Goal: Download file/media: Download file/media

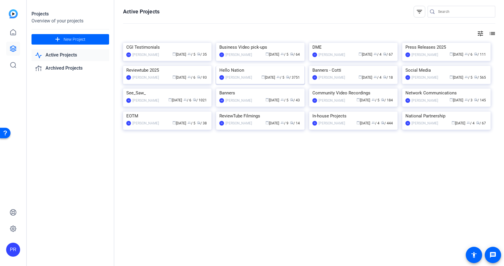
click at [232, 66] on img at bounding box center [260, 66] width 88 height 0
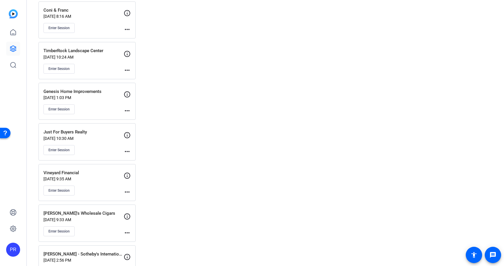
scroll to position [1108, 0]
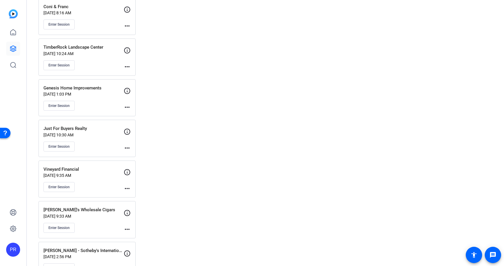
click at [112, 137] on div "Just For Buyers Realty [DATE] 10:30 AM Enter Session" at bounding box center [83, 138] width 80 height 26
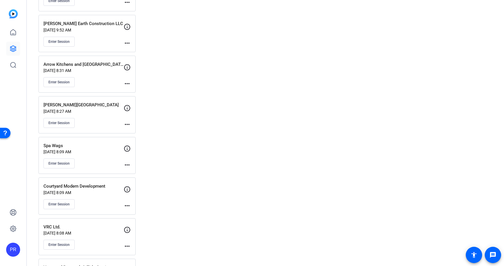
scroll to position [1103, 0]
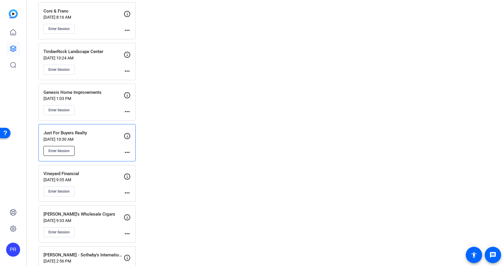
click at [62, 146] on button "Enter Session" at bounding box center [58, 151] width 31 height 10
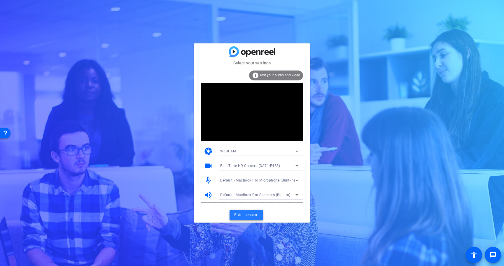
click at [252, 216] on span "Enter session" at bounding box center [246, 215] width 24 height 6
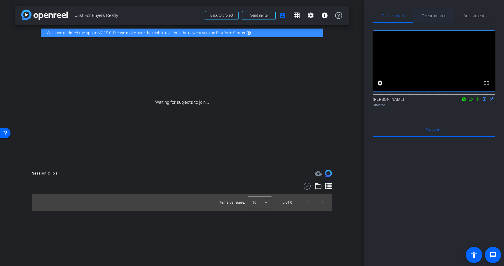
click at [435, 16] on span "Teleprompter" at bounding box center [434, 16] width 24 height 4
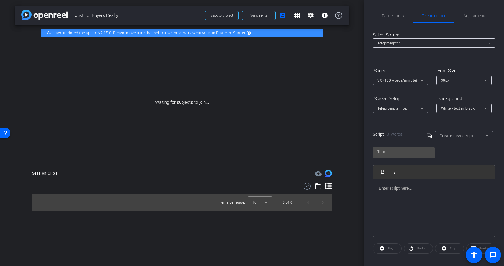
click at [409, 193] on div at bounding box center [434, 208] width 122 height 58
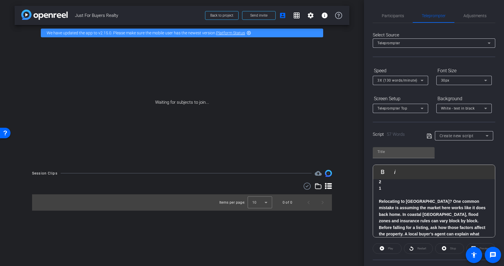
click at [93, 15] on span "Just For Buyers Realty" at bounding box center [138, 16] width 127 height 12
copy div "Just For Buyers Realty Back to project Send invite account_box grid_on settings…"
click at [391, 151] on input "text" at bounding box center [403, 151] width 52 height 7
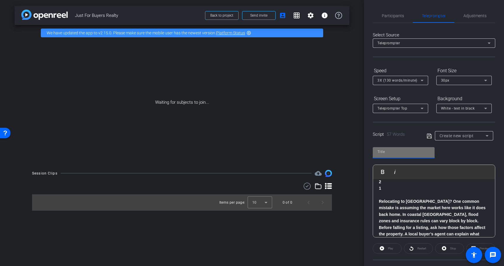
paste input "Just For Buyers Realty"
type input "Just For Buyers Realty"
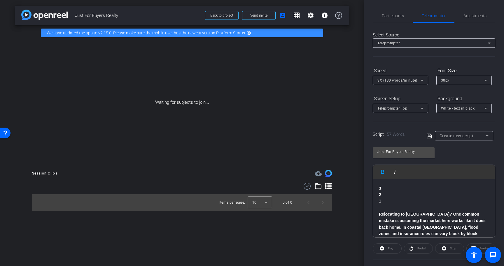
click at [419, 79] on icon at bounding box center [421, 80] width 7 height 7
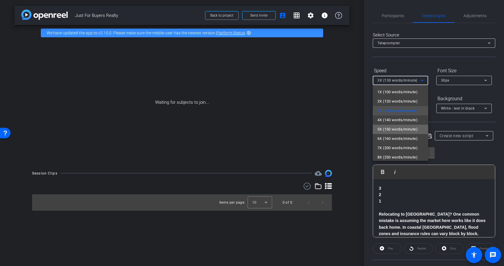
click at [405, 133] on mat-option "5X (150 words/minute)" at bounding box center [400, 129] width 55 height 9
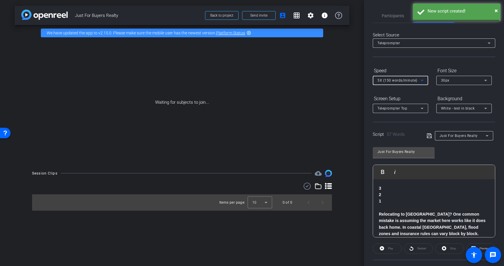
click at [455, 83] on div "30px" at bounding box center [462, 80] width 43 height 7
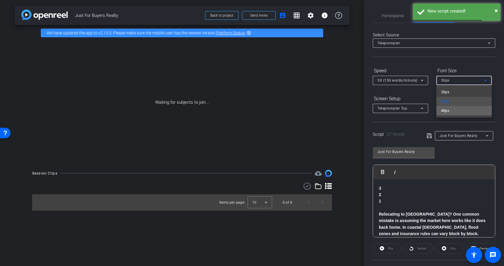
click at [445, 114] on span "40px" at bounding box center [445, 110] width 8 height 7
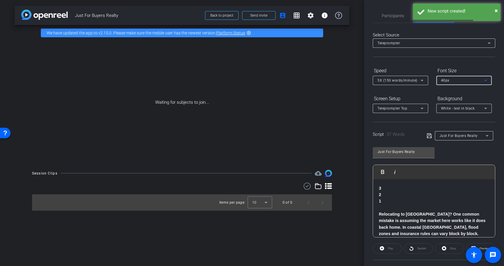
click at [421, 112] on div "Teleprompter Top" at bounding box center [400, 108] width 46 height 9
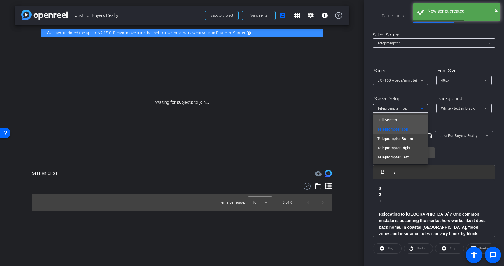
click at [420, 118] on mat-option "Full Screen" at bounding box center [400, 119] width 55 height 9
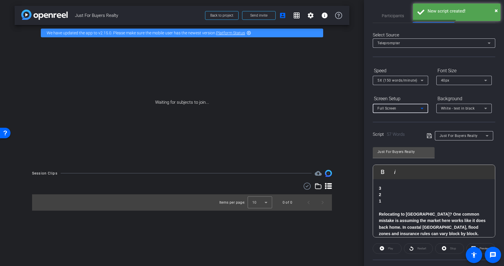
click at [448, 108] on span "White - text in black" at bounding box center [458, 108] width 34 height 4
click at [448, 128] on div "Black - text in white" at bounding box center [458, 131] width 34 height 7
click at [430, 137] on icon at bounding box center [429, 135] width 5 height 7
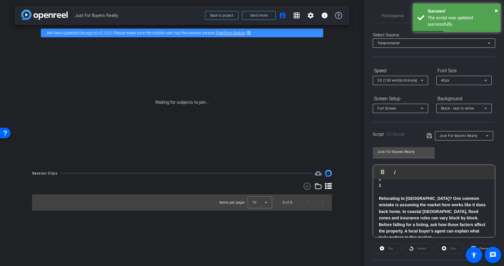
scroll to position [19, 0]
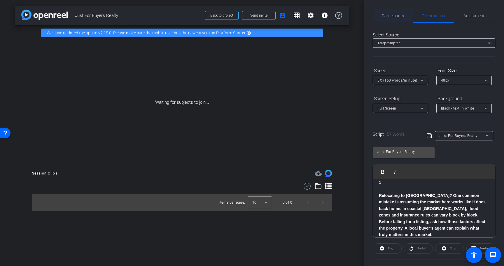
click at [389, 15] on span "Participants" at bounding box center [393, 16] width 22 height 4
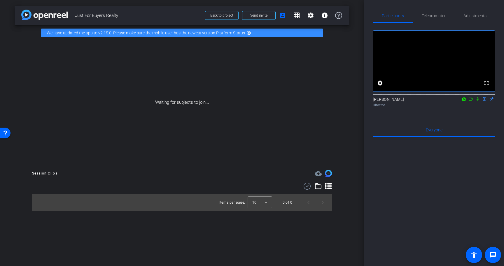
click at [106, 17] on span "Just For Buyers Realty" at bounding box center [138, 16] width 127 height 12
copy div "Just For Buyers Realty Back to project Send invite account_box grid_on settings…"
click at [257, 15] on span "Send invite" at bounding box center [258, 15] width 17 height 5
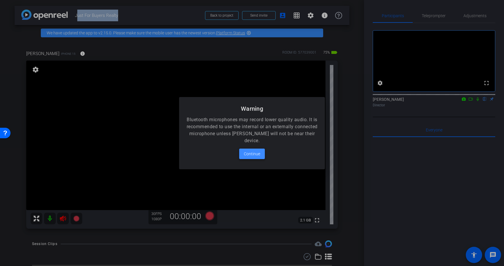
click at [256, 155] on span "Continue" at bounding box center [252, 153] width 16 height 7
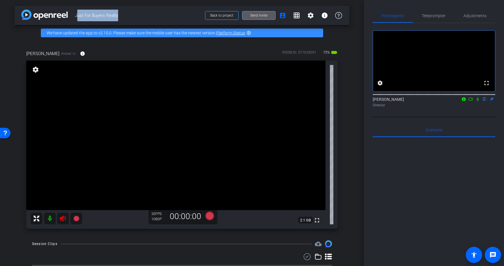
click at [64, 220] on icon at bounding box center [62, 218] width 7 height 7
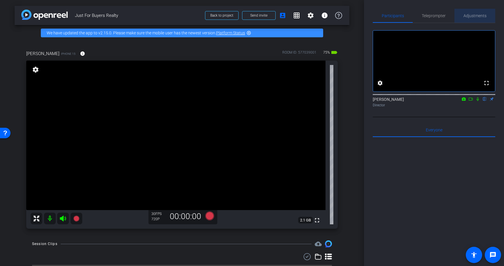
click at [475, 14] on span "Adjustments" at bounding box center [474, 16] width 23 height 4
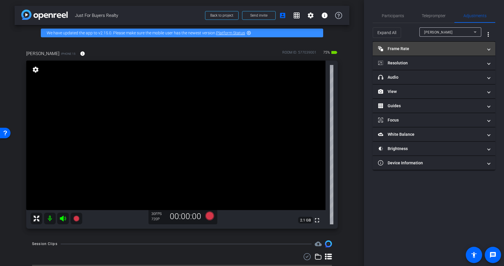
click at [432, 46] on mat-panel-title "Frame Rate Frame Rate" at bounding box center [430, 49] width 105 height 6
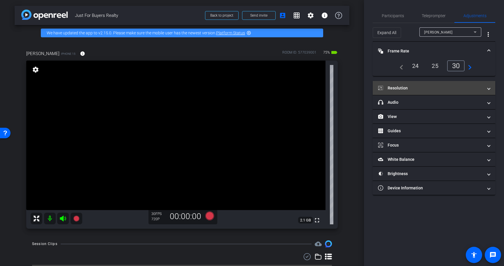
click at [430, 85] on mat-panel-title "Resolution" at bounding box center [430, 88] width 105 height 6
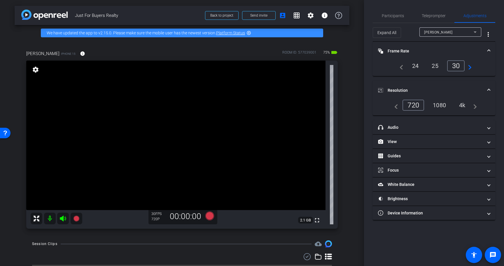
click at [466, 108] on div "4k" at bounding box center [462, 105] width 15 height 10
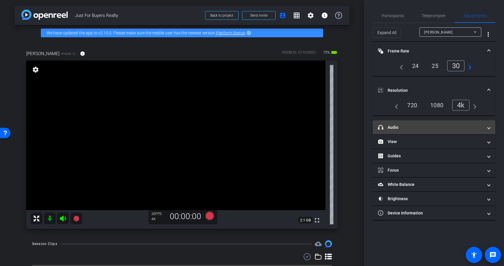
click at [452, 125] on mat-panel-title "headphone icon Audio" at bounding box center [430, 128] width 105 height 6
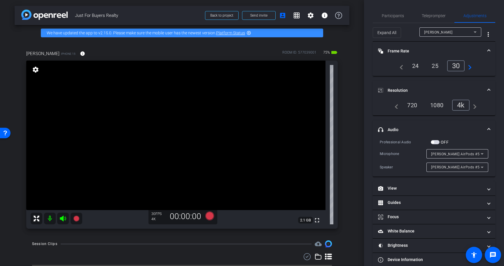
click at [424, 48] on mat-panel-title "Frame Rate Frame Rate" at bounding box center [430, 51] width 105 height 6
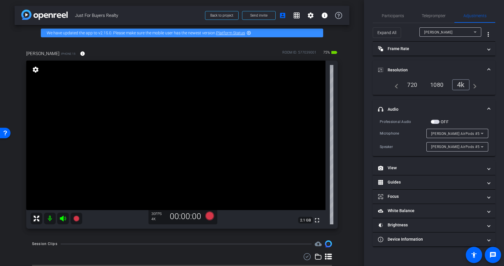
click at [424, 70] on mat-panel-title "Resolution" at bounding box center [430, 70] width 105 height 6
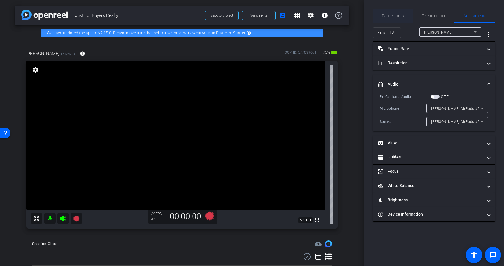
click at [396, 21] on span "Participants" at bounding box center [393, 16] width 22 height 14
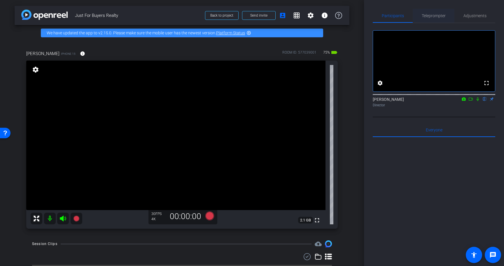
click at [431, 15] on span "Teleprompter" at bounding box center [434, 16] width 24 height 4
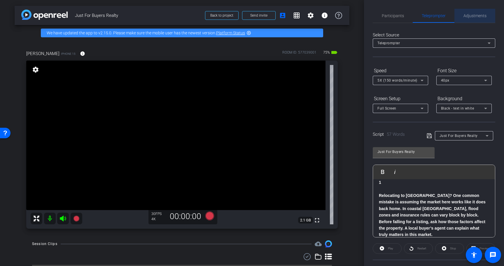
click at [478, 13] on span "Adjustments" at bounding box center [474, 16] width 23 height 14
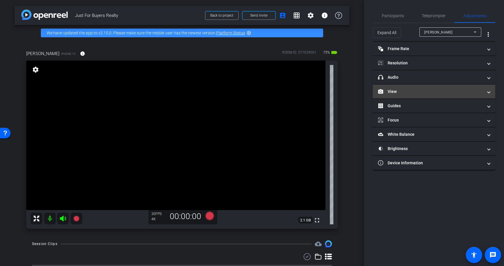
click at [400, 94] on mat-panel-title "View" at bounding box center [430, 92] width 105 height 6
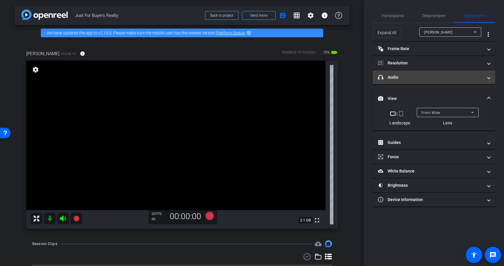
click at [407, 83] on mat-expansion-panel-header "headphone icon Audio" at bounding box center [434, 77] width 122 height 14
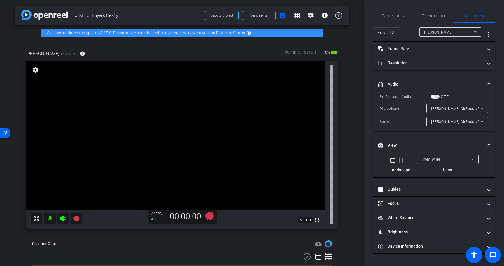
click at [421, 144] on mat-panel-title "View" at bounding box center [430, 145] width 105 height 6
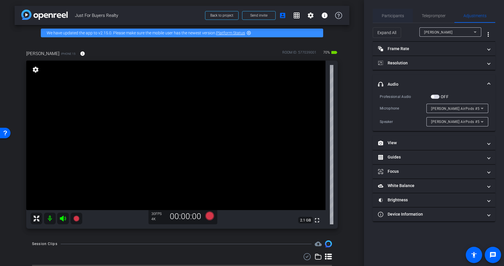
click at [397, 13] on span "Participants" at bounding box center [393, 16] width 22 height 14
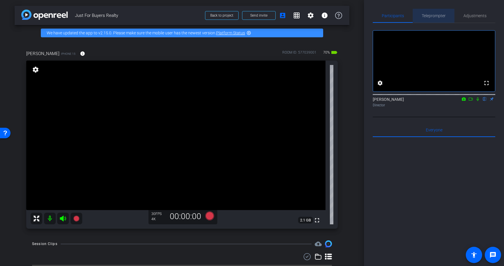
click at [428, 15] on span "Teleprompter" at bounding box center [434, 16] width 24 height 4
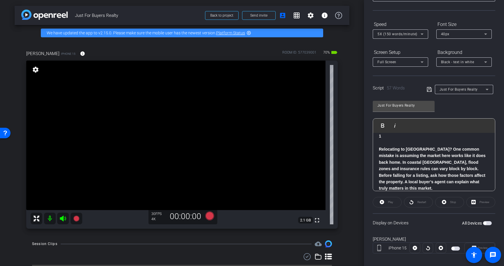
scroll to position [48, 0]
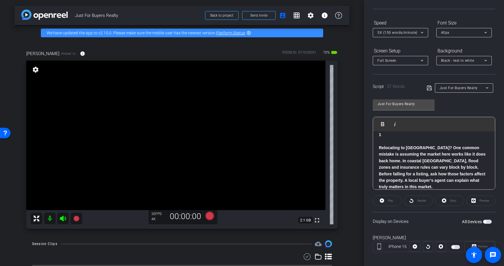
click at [484, 222] on span "button" at bounding box center [484, 221] width 3 height 3
click at [385, 203] on span at bounding box center [387, 201] width 28 height 14
click at [486, 221] on span "button" at bounding box center [487, 222] width 9 height 4
click at [442, 201] on icon at bounding box center [444, 201] width 4 height 4
click at [453, 202] on span "Stop" at bounding box center [453, 200] width 6 height 3
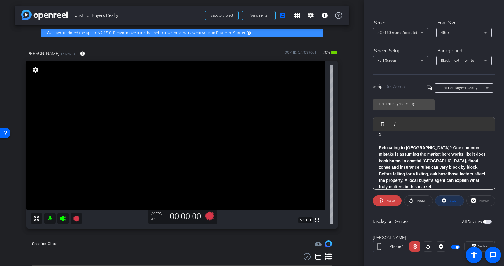
click at [453, 202] on span "Stop" at bounding box center [453, 200] width 6 height 3
click at [490, 222] on span "button" at bounding box center [487, 222] width 9 height 4
click at [490, 222] on span "button" at bounding box center [488, 221] width 3 height 3
click at [449, 198] on span "Stop" at bounding box center [452, 201] width 8 height 8
click at [80, 54] on mat-icon "info" at bounding box center [82, 53] width 5 height 5
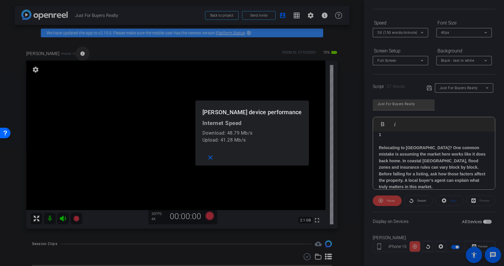
click at [71, 54] on div at bounding box center [252, 133] width 504 height 266
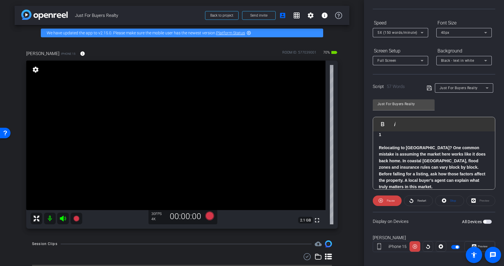
click at [489, 221] on span "button" at bounding box center [487, 222] width 9 height 4
click at [490, 222] on span "button" at bounding box center [488, 221] width 3 height 3
click at [490, 222] on span "button" at bounding box center [487, 222] width 9 height 4
click at [449, 200] on span "Stop" at bounding box center [452, 201] width 8 height 8
click at [210, 216] on icon at bounding box center [209, 216] width 9 height 9
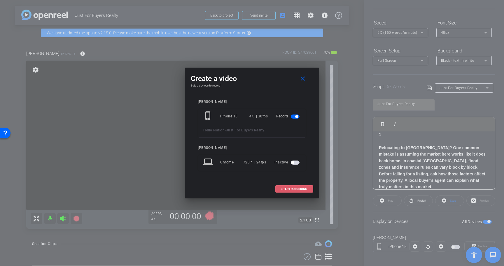
click at [295, 192] on span at bounding box center [294, 189] width 37 height 14
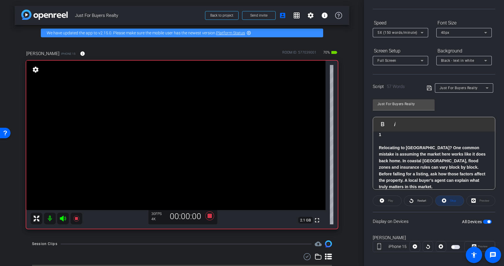
click at [447, 203] on span at bounding box center [449, 201] width 28 height 14
click at [454, 204] on span "Stop" at bounding box center [452, 201] width 8 height 8
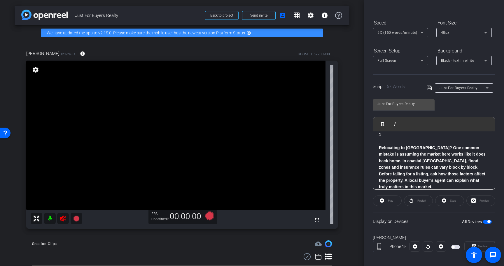
click at [63, 221] on icon at bounding box center [63, 219] width 6 height 6
click at [62, 218] on div at bounding box center [57, 219] width 52 height 12
click at [62, 218] on icon at bounding box center [63, 219] width 6 height 6
click at [64, 219] on div at bounding box center [57, 219] width 52 height 12
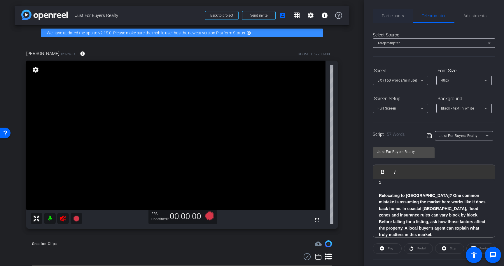
click at [395, 16] on span "Participants" at bounding box center [393, 16] width 22 height 4
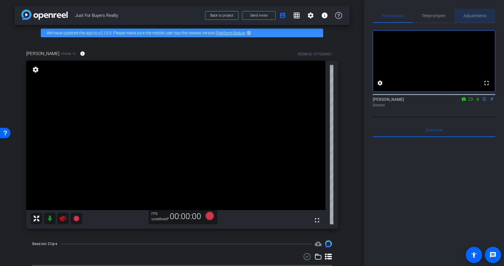
click at [475, 15] on span "Adjustments" at bounding box center [474, 16] width 23 height 4
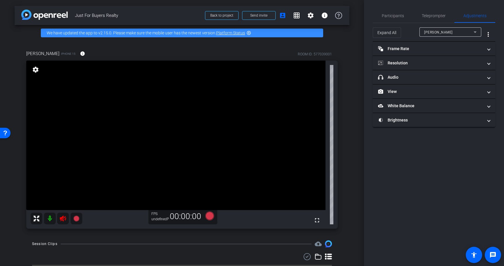
click at [64, 218] on div at bounding box center [57, 219] width 52 height 12
click at [432, 61] on mat-panel-title "Resolution" at bounding box center [430, 63] width 105 height 6
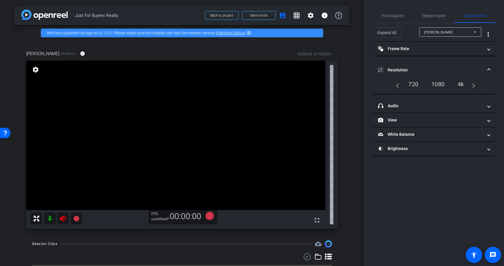
click at [462, 84] on div "4k" at bounding box center [460, 84] width 15 height 10
click at [64, 218] on icon at bounding box center [62, 218] width 7 height 7
click at [404, 47] on mat-panel-title "Frame Rate Frame Rate" at bounding box center [430, 49] width 105 height 6
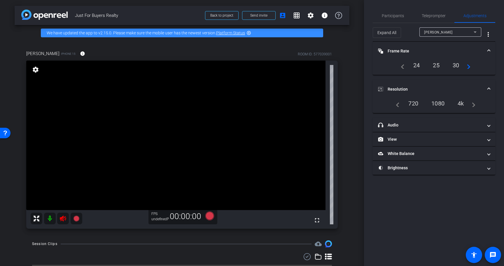
click at [460, 64] on div "30" at bounding box center [455, 65] width 15 height 10
click at [461, 101] on div "4k" at bounding box center [460, 104] width 15 height 10
click at [454, 27] on div "Expand All scott saxton more_vert" at bounding box center [434, 32] width 122 height 19
click at [453, 31] on div "scott saxton" at bounding box center [449, 32] width 50 height 7
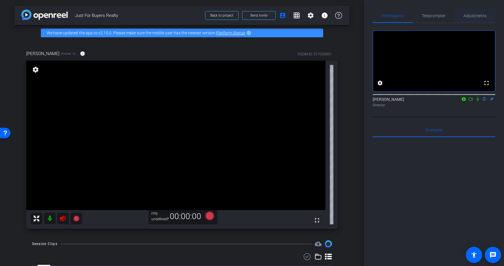
click at [469, 15] on span "Adjustments" at bounding box center [474, 16] width 23 height 4
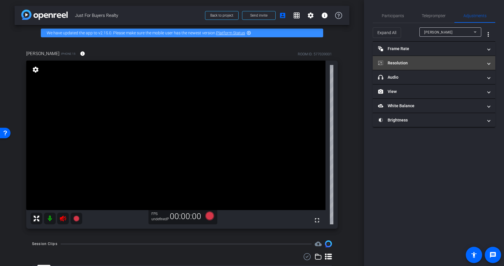
click at [415, 66] on mat-expansion-panel-header "Resolution" at bounding box center [434, 63] width 122 height 14
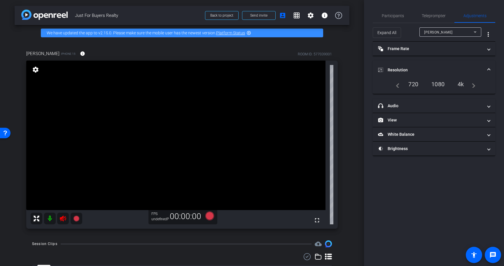
click at [65, 218] on icon at bounding box center [63, 219] width 6 height 6
click at [432, 106] on mat-panel-title "headphone icon Audio" at bounding box center [430, 106] width 105 height 6
click at [434, 123] on div "OFF" at bounding box center [440, 121] width 18 height 6
click at [435, 122] on span "button" at bounding box center [435, 121] width 9 height 4
click at [414, 68] on mat-panel-title "Resolution" at bounding box center [430, 70] width 105 height 6
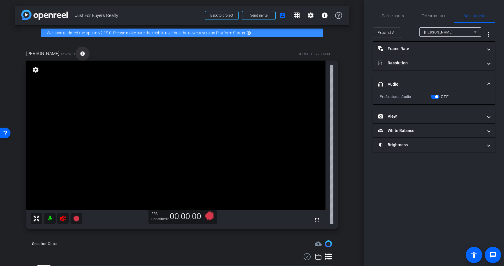
click at [80, 55] on mat-icon "info" at bounding box center [82, 53] width 5 height 5
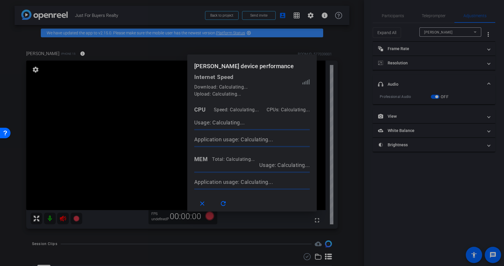
click at [73, 55] on div at bounding box center [252, 133] width 504 height 266
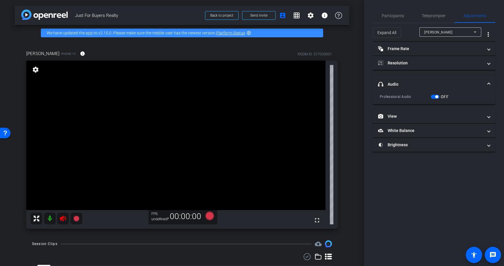
click at [451, 83] on mat-panel-title "headphone icon Audio" at bounding box center [430, 84] width 105 height 6
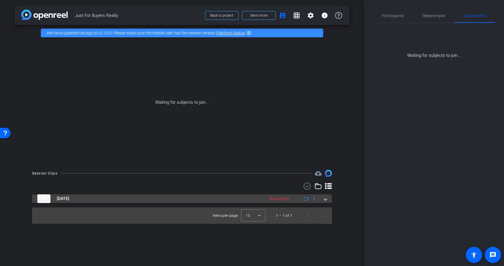
click at [326, 201] on span at bounding box center [325, 199] width 2 height 6
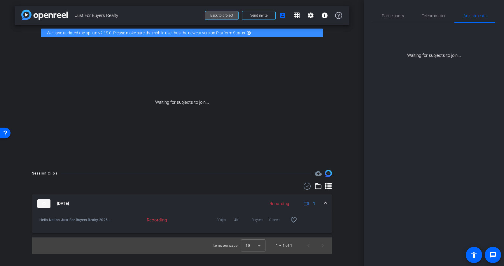
click at [225, 15] on span "Back to project" at bounding box center [221, 15] width 23 height 4
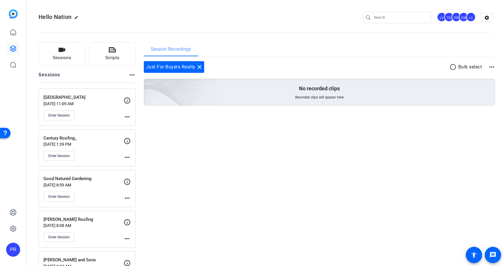
scroll to position [1103, 0]
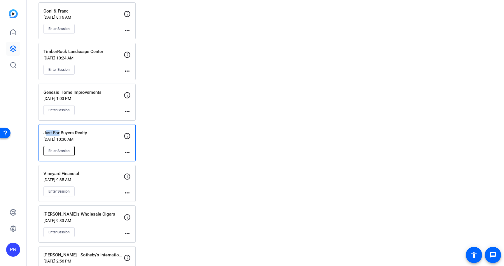
click at [56, 148] on button "Enter Session" at bounding box center [58, 151] width 31 height 10
click at [105, 144] on div "Just For Buyers Realty [DATE] 10:30 AM Enter Session" at bounding box center [83, 143] width 80 height 26
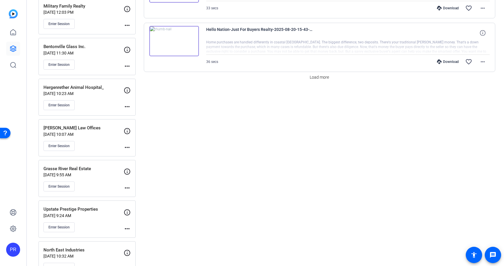
scroll to position [546, 0]
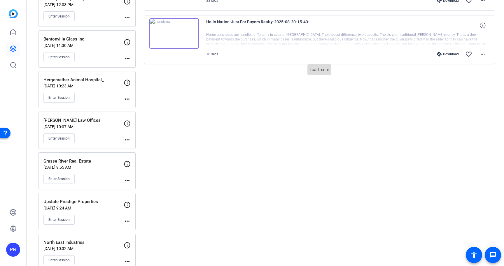
click at [325, 70] on span "Load more" at bounding box center [319, 70] width 19 height 6
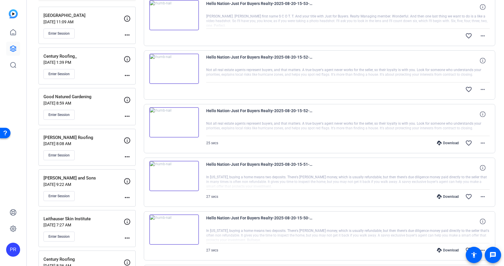
scroll to position [0, 0]
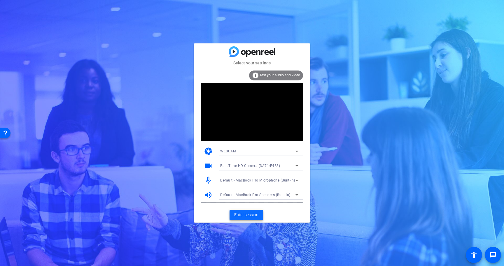
click at [245, 213] on span "Enter session" at bounding box center [246, 215] width 24 height 6
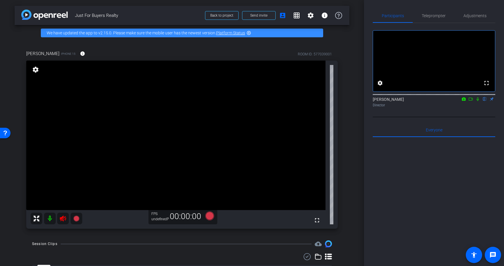
scroll to position [28, 0]
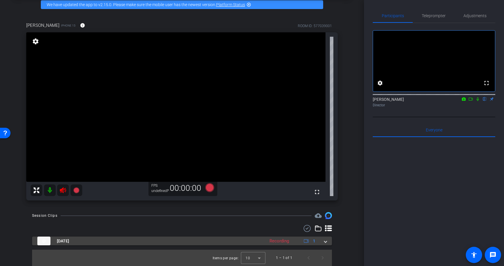
click at [327, 242] on mat-expansion-panel-header "Aug 20, 2025 Recording 1" at bounding box center [182, 241] width 300 height 9
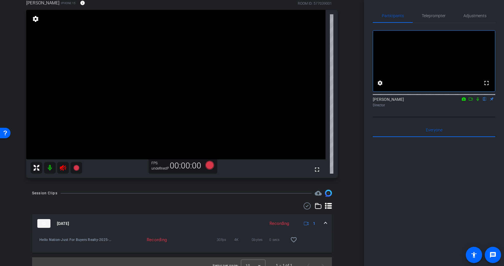
scroll to position [58, 0]
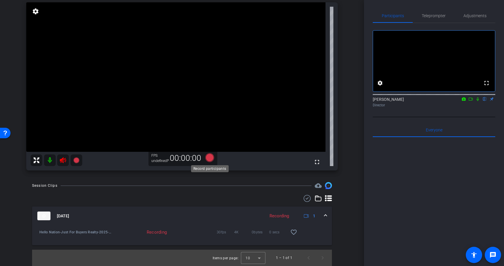
click at [209, 157] on icon at bounding box center [209, 157] width 9 height 9
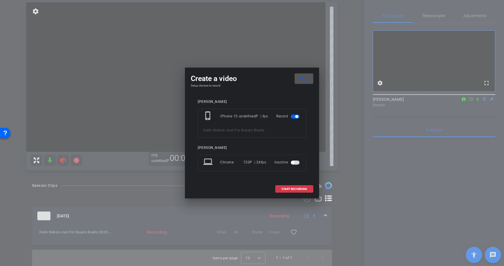
click at [307, 78] on span at bounding box center [303, 79] width 19 height 14
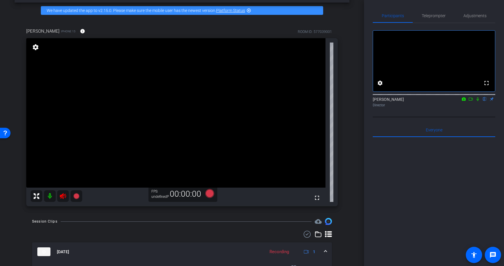
scroll to position [22, 0]
click at [76, 28] on span at bounding box center [83, 31] width 14 height 14
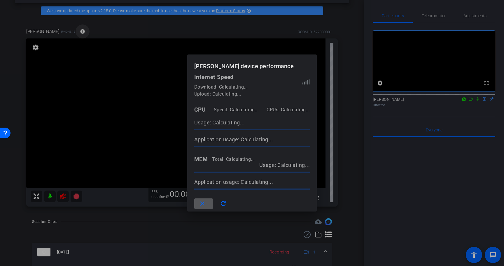
click at [75, 28] on div at bounding box center [252, 133] width 504 height 266
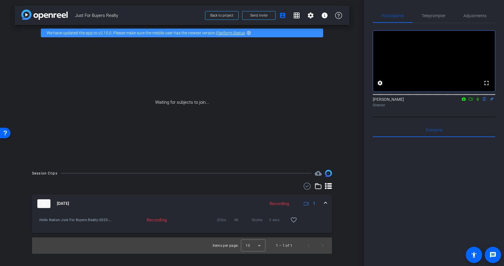
scroll to position [0, 0]
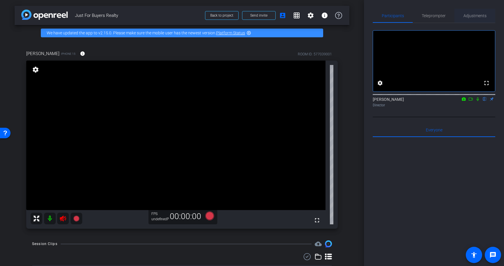
click at [477, 18] on span "Adjustments" at bounding box center [474, 16] width 23 height 4
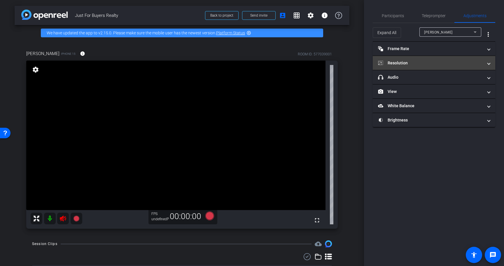
click at [426, 60] on mat-panel-title "Resolution" at bounding box center [430, 63] width 105 height 6
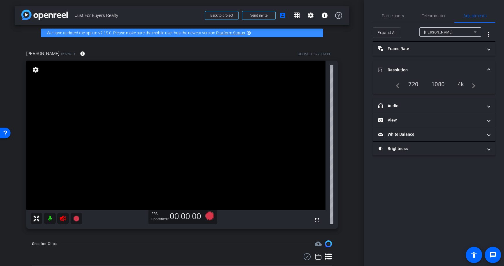
click at [442, 83] on div "1080" at bounding box center [438, 84] width 22 height 10
click at [413, 48] on mat-panel-title "Frame Rate Frame Rate" at bounding box center [430, 49] width 105 height 6
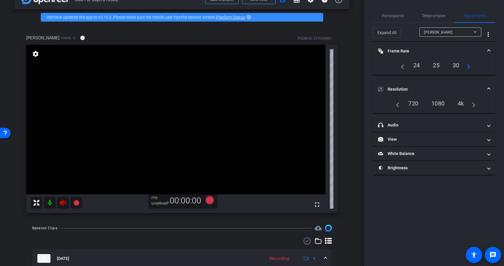
scroll to position [13, 0]
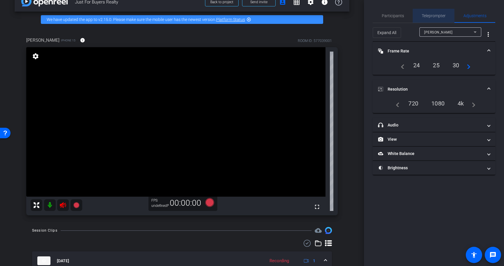
click at [436, 19] on span "Teleprompter" at bounding box center [434, 16] width 24 height 14
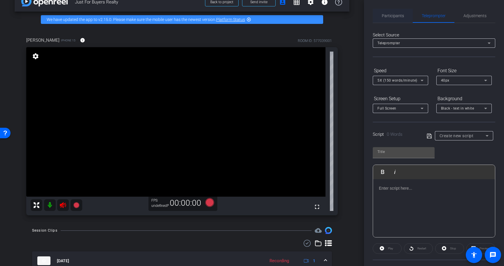
click at [399, 11] on span "Participants" at bounding box center [393, 16] width 22 height 14
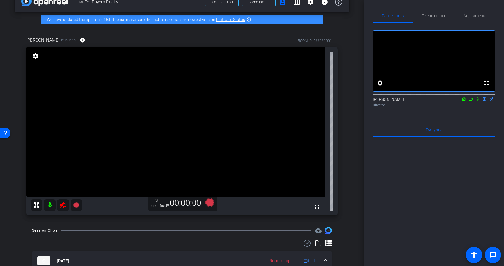
scroll to position [8, 0]
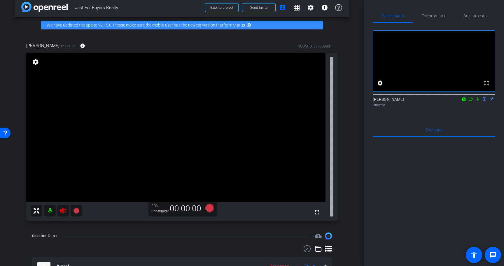
click at [63, 210] on icon at bounding box center [62, 210] width 7 height 7
click at [37, 62] on mat-icon "settings" at bounding box center [35, 61] width 8 height 7
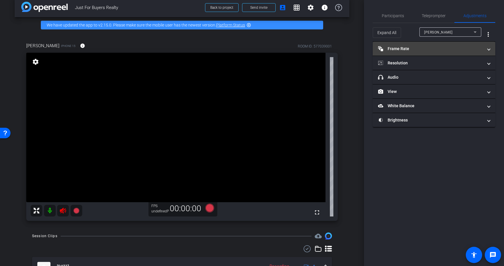
click at [402, 53] on mat-expansion-panel-header "Frame Rate Frame Rate" at bounding box center [434, 49] width 122 height 14
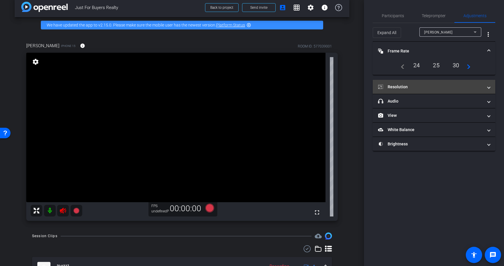
click at [402, 83] on mat-expansion-panel-header "Resolution" at bounding box center [434, 87] width 122 height 14
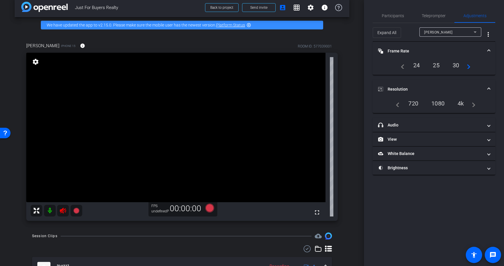
click at [454, 67] on div "30" at bounding box center [455, 65] width 15 height 10
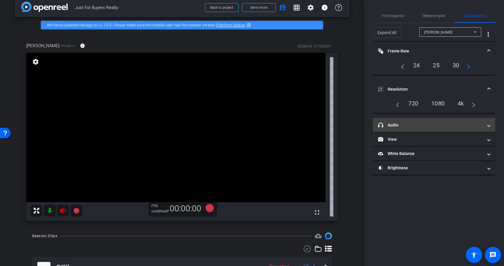
click at [402, 121] on mat-expansion-panel-header "headphone icon Audio" at bounding box center [434, 125] width 122 height 14
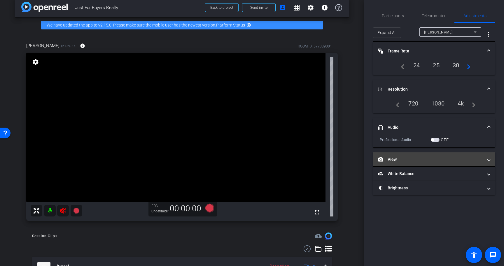
click at [403, 160] on mat-panel-title "View" at bounding box center [430, 160] width 105 height 6
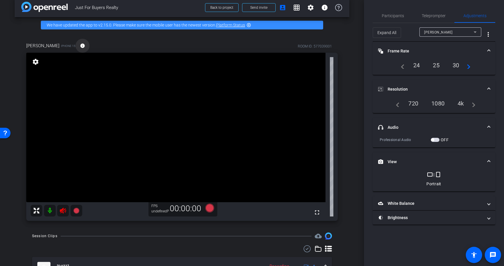
click at [80, 47] on mat-icon "info" at bounding box center [82, 45] width 5 height 5
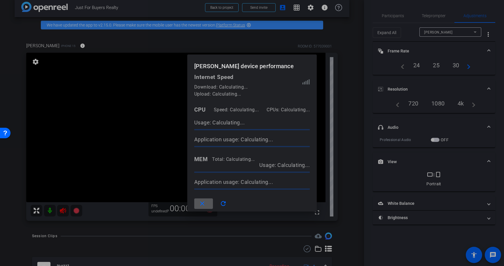
click at [206, 204] on mat-icon "close" at bounding box center [202, 203] width 7 height 7
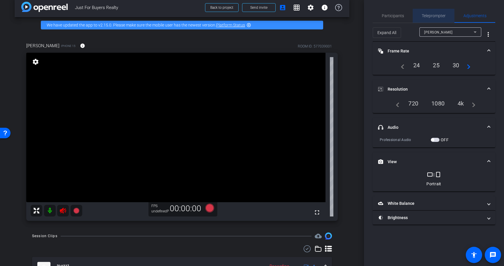
click at [432, 15] on span "Teleprompter" at bounding box center [434, 16] width 24 height 4
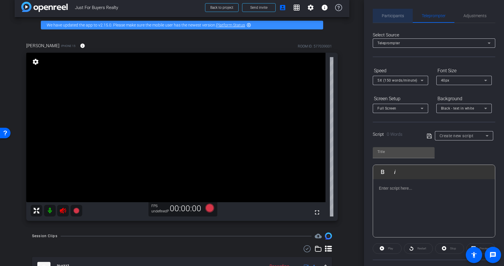
click at [403, 15] on div "Participants" at bounding box center [393, 16] width 40 height 14
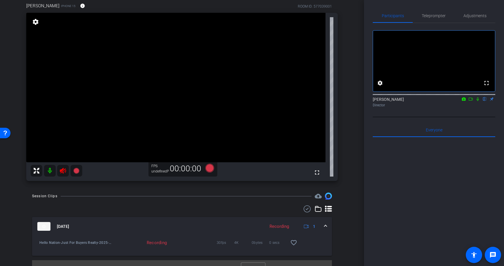
scroll to position [49, 0]
click at [327, 225] on span at bounding box center [325, 225] width 2 height 6
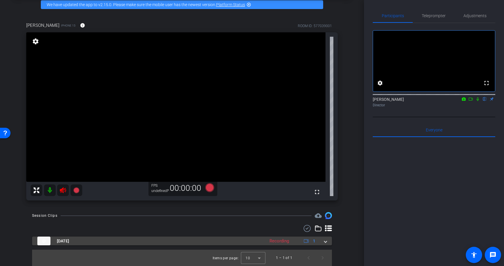
click at [324, 243] on span at bounding box center [325, 241] width 2 height 6
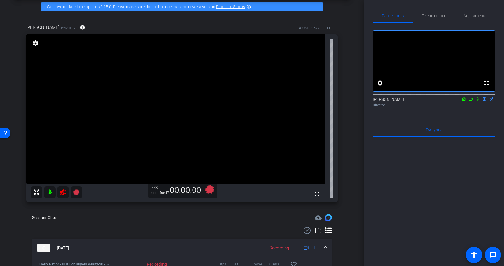
scroll to position [31, 0]
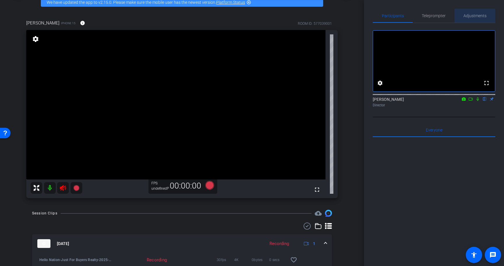
click at [472, 17] on span "Adjustments" at bounding box center [474, 16] width 23 height 4
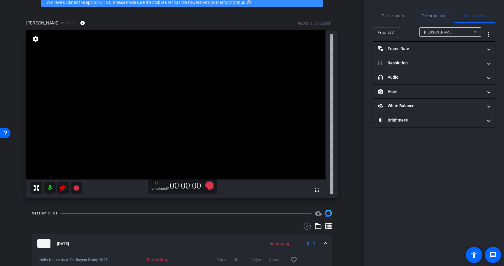
click at [439, 12] on span "Teleprompter" at bounding box center [434, 16] width 24 height 14
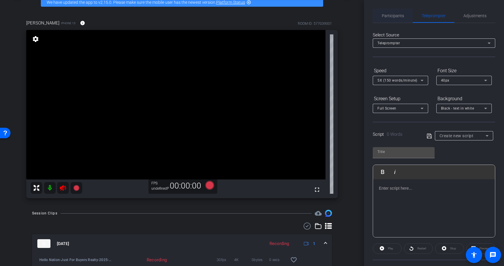
click at [402, 14] on span "Participants" at bounding box center [393, 16] width 22 height 4
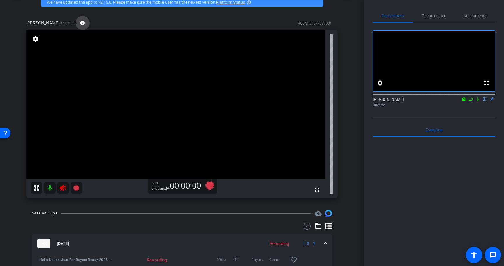
click at [80, 24] on mat-icon "info" at bounding box center [82, 22] width 5 height 5
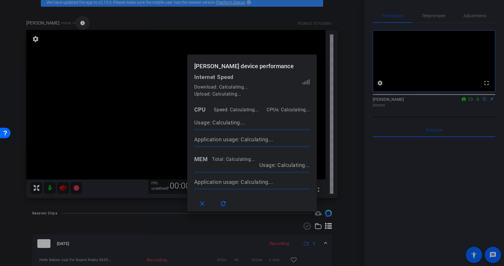
click at [75, 24] on div at bounding box center [252, 133] width 504 height 266
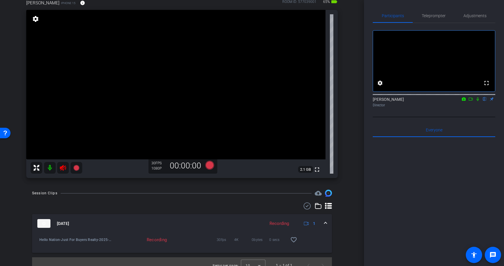
scroll to position [52, 0]
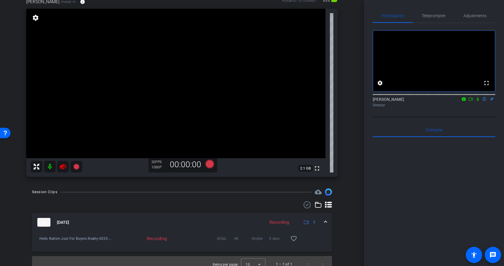
click at [62, 167] on icon at bounding box center [62, 166] width 7 height 7
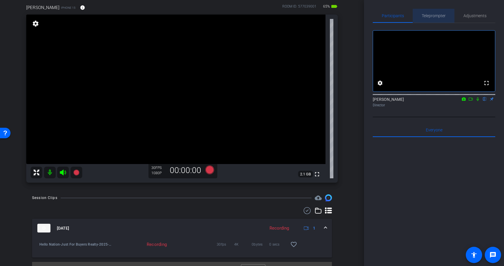
click at [434, 19] on span "Teleprompter" at bounding box center [434, 16] width 24 height 14
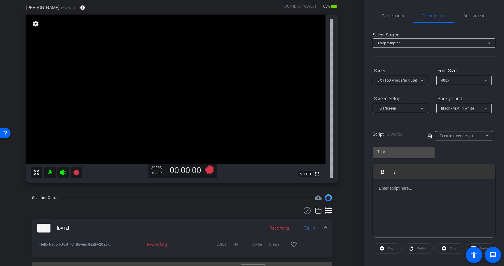
click at [463, 134] on span "Create new script" at bounding box center [456, 136] width 34 height 5
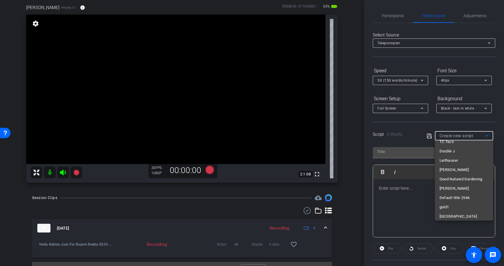
scroll to position [3311, 0]
click at [462, 216] on span "Just For Buyers Realty" at bounding box center [458, 213] width 39 height 7
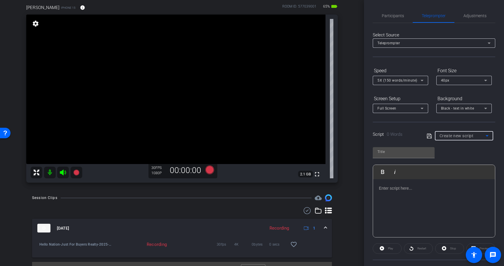
type input "Just For Buyers Realty"
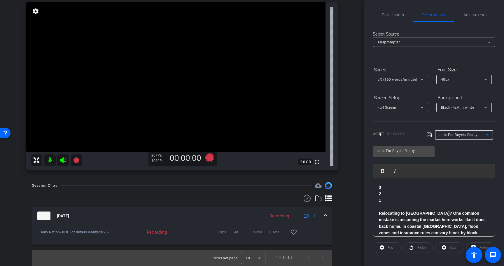
scroll to position [0, 0]
click at [404, 17] on div "Participants" at bounding box center [393, 16] width 40 height 14
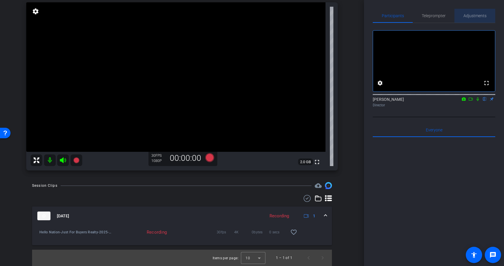
click at [475, 13] on span "Adjustments" at bounding box center [474, 16] width 23 height 14
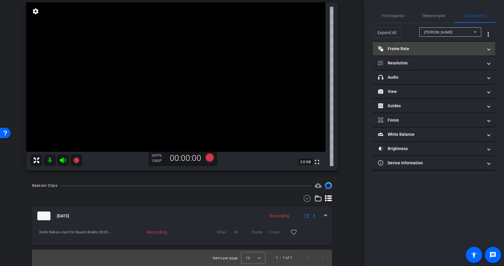
click at [449, 43] on mat-expansion-panel-header "Frame Rate Frame Rate" at bounding box center [434, 49] width 122 height 14
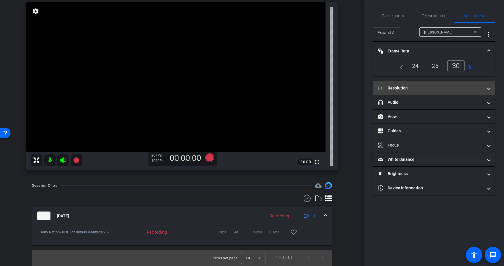
click at [434, 90] on mat-panel-title "Resolution" at bounding box center [430, 88] width 105 height 6
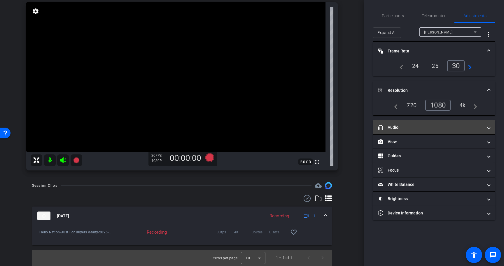
click at [428, 127] on mat-panel-title "headphone icon Audio" at bounding box center [430, 128] width 105 height 6
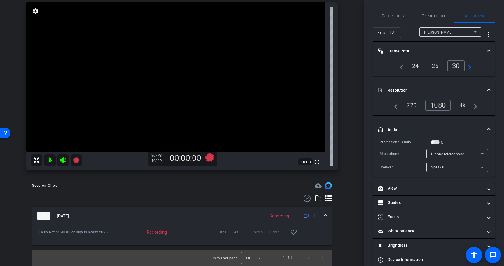
click at [436, 143] on span "button" at bounding box center [435, 142] width 9 height 4
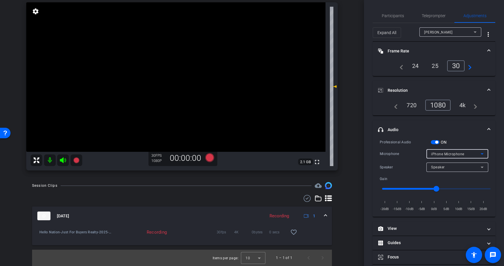
click at [446, 154] on span "iPhone Microphone" at bounding box center [447, 154] width 33 height 4
click at [446, 154] on div at bounding box center [252, 133] width 504 height 266
click at [429, 15] on span "Teleprompter" at bounding box center [434, 16] width 24 height 4
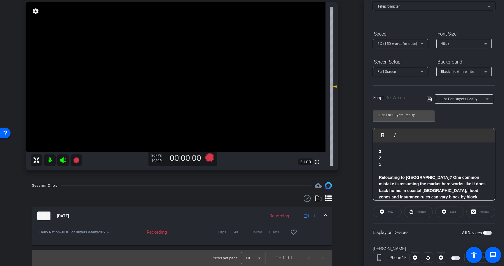
scroll to position [52, 0]
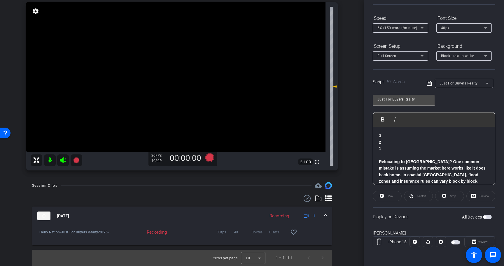
click at [490, 218] on span "button" at bounding box center [487, 217] width 9 height 4
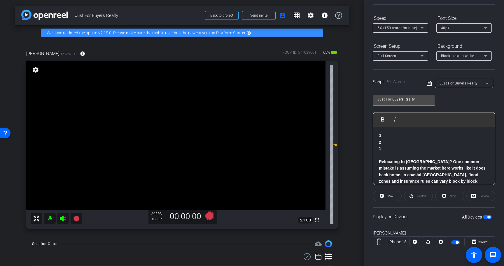
scroll to position [10, 0]
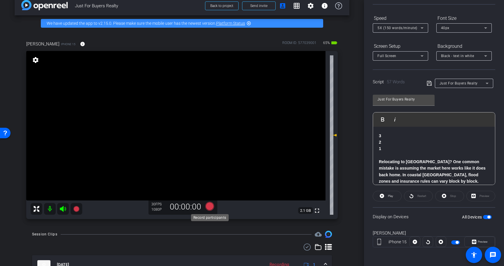
click at [210, 207] on icon at bounding box center [209, 206] width 9 height 9
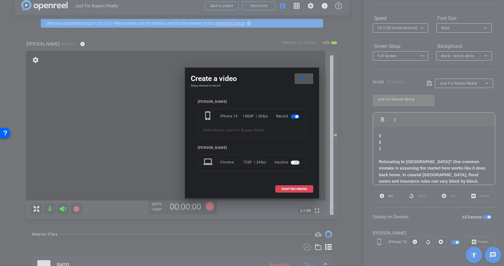
click at [296, 190] on span "START RECORDING" at bounding box center [294, 189] width 26 height 3
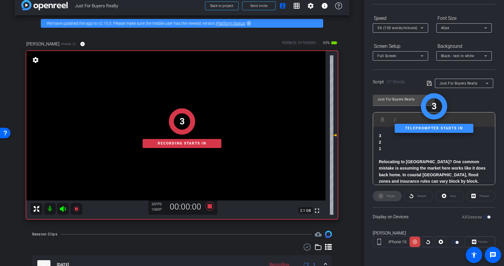
scroll to position [0, 0]
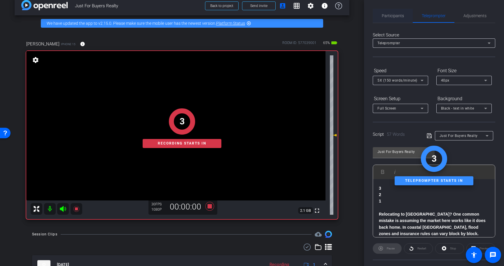
click at [395, 12] on span "Participants" at bounding box center [393, 16] width 22 height 14
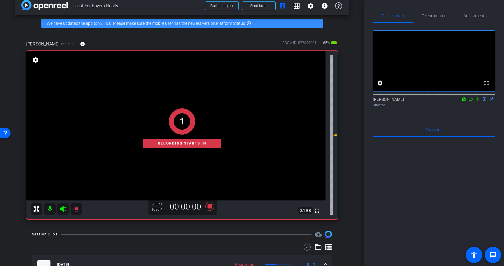
click at [478, 101] on icon at bounding box center [477, 99] width 2 height 4
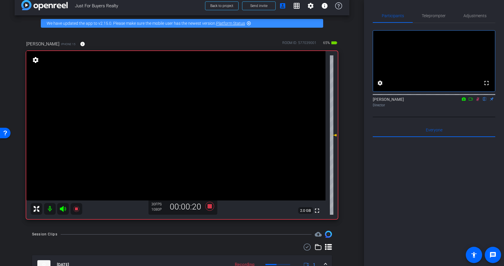
click at [478, 101] on icon at bounding box center [477, 99] width 5 height 4
click at [209, 206] on icon at bounding box center [209, 206] width 9 height 9
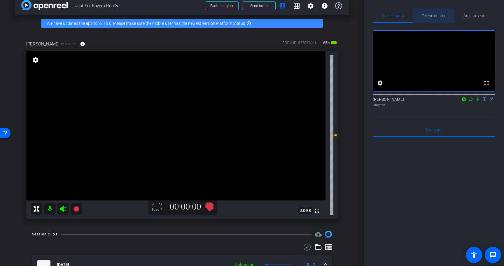
click at [430, 15] on span "Teleprompter" at bounding box center [434, 16] width 24 height 4
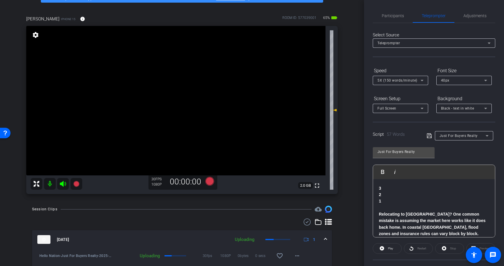
scroll to position [36, 0]
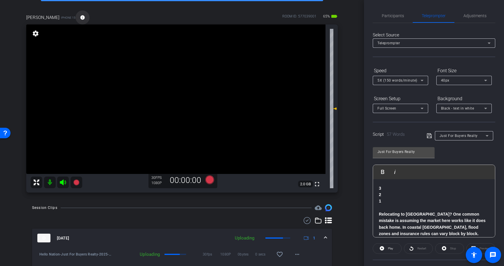
click at [80, 16] on mat-icon "info" at bounding box center [82, 17] width 5 height 5
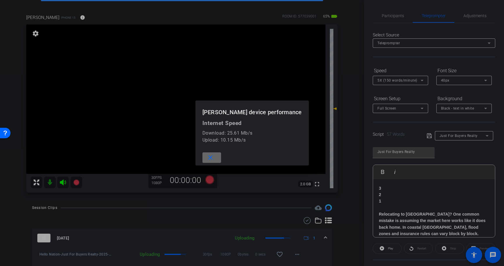
click at [214, 160] on mat-icon "close" at bounding box center [210, 157] width 7 height 7
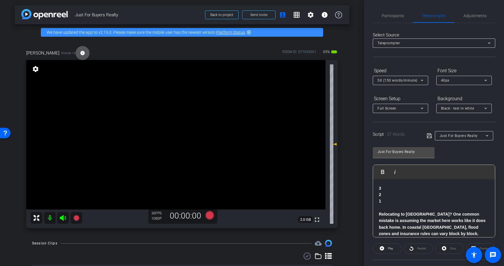
scroll to position [0, 0]
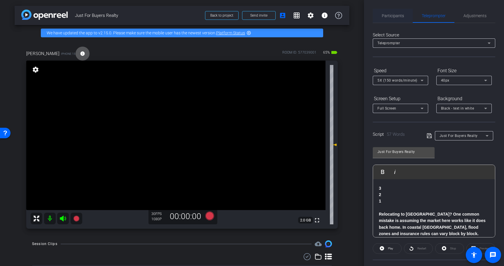
click at [398, 15] on span "Participants" at bounding box center [393, 16] width 22 height 4
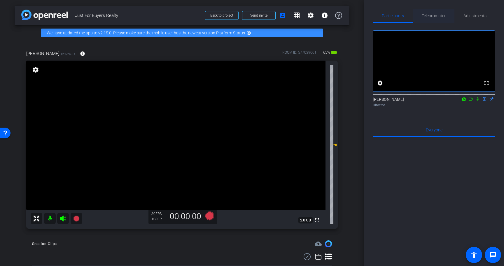
click at [426, 15] on span "Teleprompter" at bounding box center [434, 16] width 24 height 4
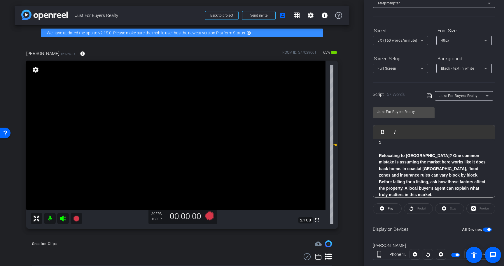
scroll to position [41, 0]
click at [489, 228] on span "button" at bounding box center [488, 228] width 3 height 3
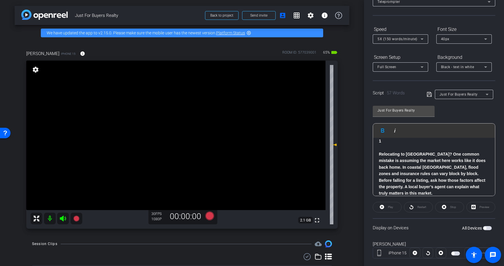
click at [457, 180] on strong "Relocating to Wilmington? One common mistake is assuming the market here works …" at bounding box center [432, 174] width 107 height 44
click at [430, 96] on icon at bounding box center [429, 94] width 5 height 7
click at [432, 98] on div "Just For Buyers Realty" at bounding box center [461, 94] width 69 height 9
click at [430, 97] on icon at bounding box center [429, 94] width 5 height 5
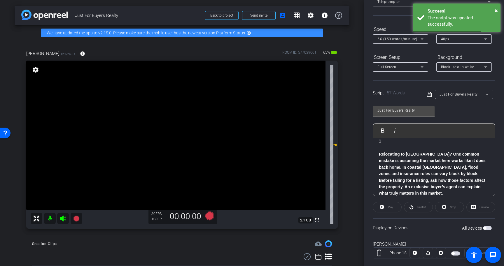
click at [488, 229] on span "button" at bounding box center [487, 228] width 9 height 4
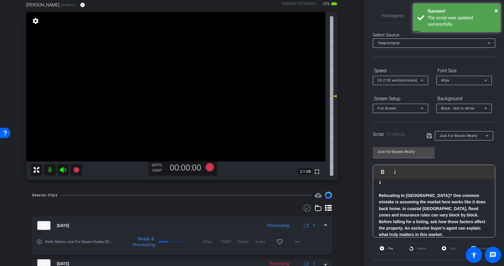
scroll to position [47, 0]
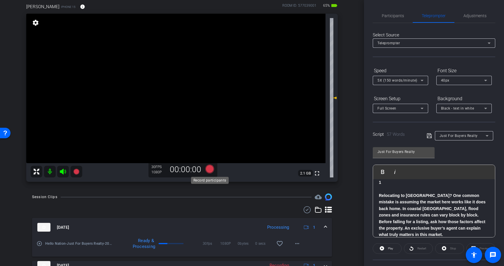
click at [208, 168] on icon at bounding box center [209, 169] width 9 height 9
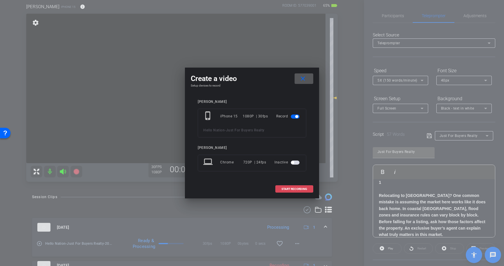
click at [298, 188] on span "START RECORDING" at bounding box center [294, 189] width 26 height 3
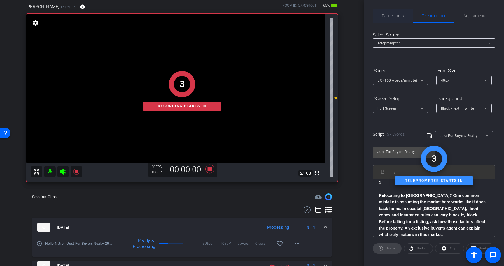
click at [399, 14] on span "Participants" at bounding box center [393, 16] width 22 height 4
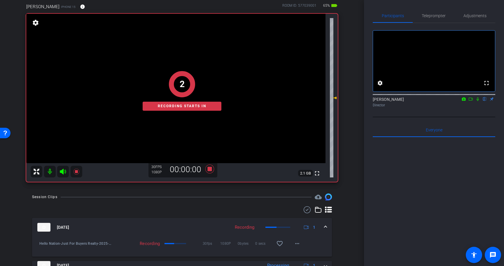
click at [477, 101] on icon at bounding box center [477, 99] width 5 height 4
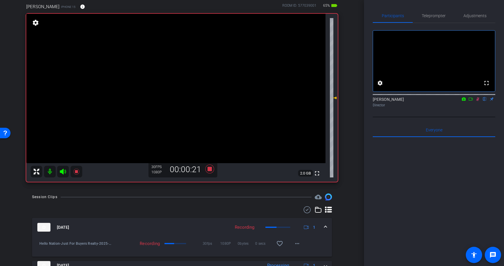
click at [477, 101] on icon at bounding box center [477, 99] width 5 height 4
click at [211, 170] on icon at bounding box center [209, 169] width 9 height 9
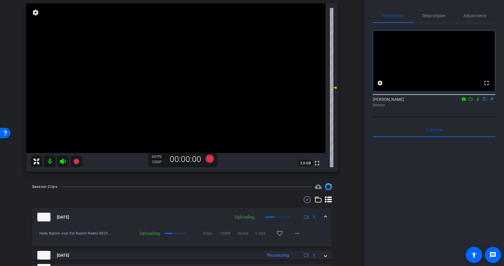
scroll to position [58, 0]
click at [209, 157] on icon at bounding box center [209, 158] width 9 height 9
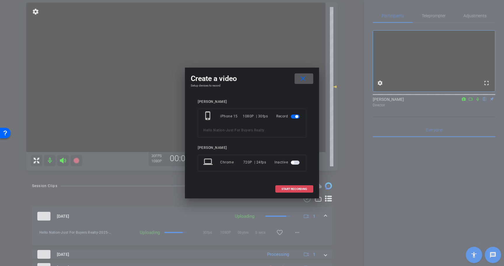
click at [298, 188] on span "START RECORDING" at bounding box center [294, 189] width 26 height 3
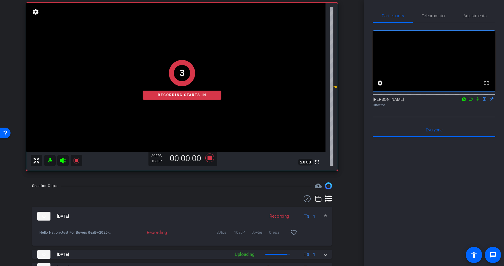
click at [477, 101] on icon at bounding box center [477, 99] width 5 height 4
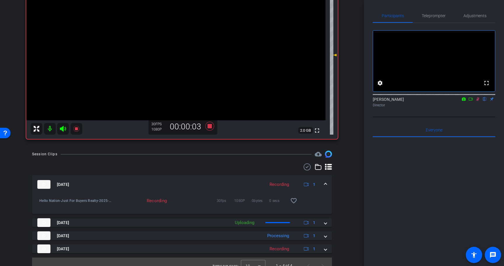
scroll to position [91, 0]
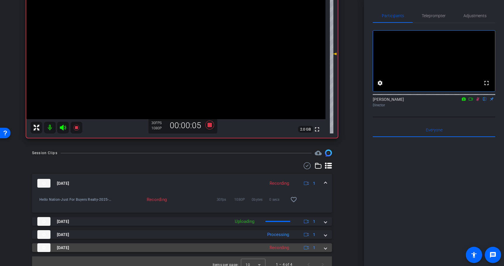
click at [324, 248] on span at bounding box center [325, 248] width 2 height 6
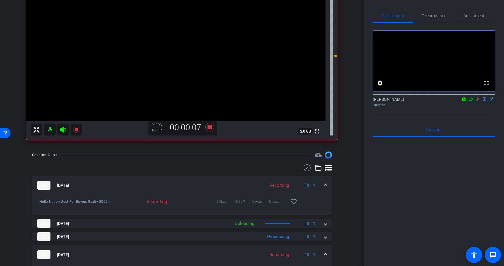
scroll to position [87, 0]
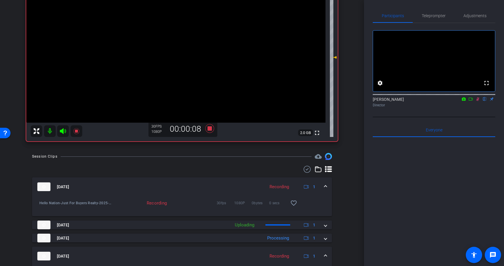
click at [325, 254] on span at bounding box center [325, 256] width 2 height 6
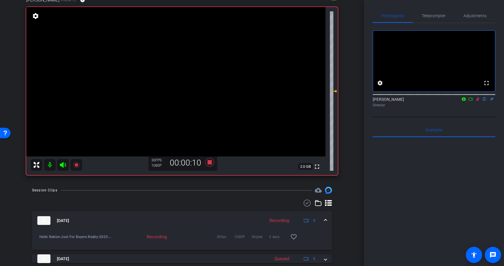
scroll to position [52, 0]
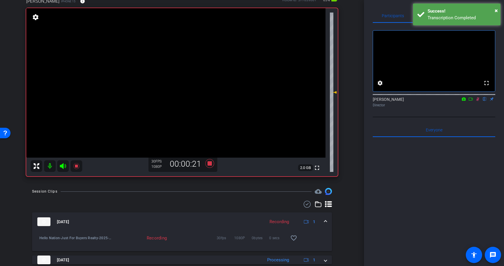
click at [478, 101] on icon at bounding box center [477, 99] width 3 height 4
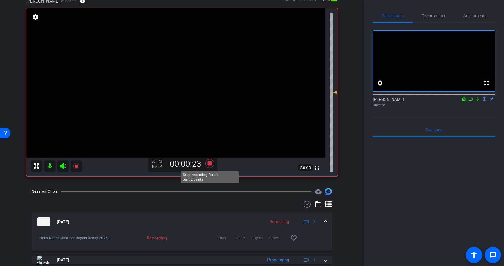
click at [210, 163] on icon at bounding box center [209, 163] width 9 height 9
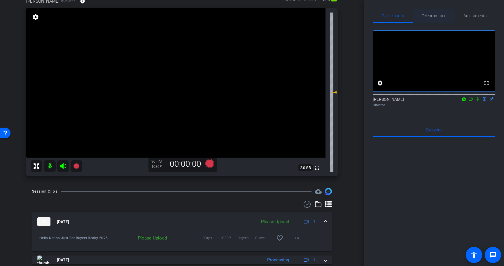
click at [440, 14] on span "Teleprompter" at bounding box center [434, 16] width 24 height 4
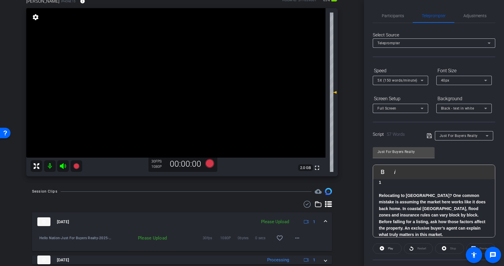
click at [379, 195] on strong "Relocating to Wilmington? One common mistake is assuming the market here works …" at bounding box center [432, 215] width 107 height 44
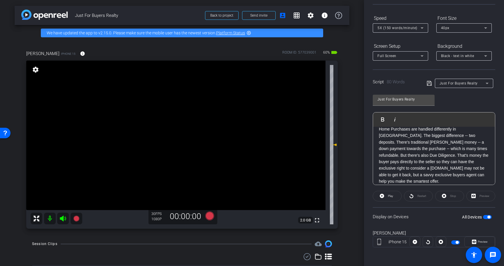
scroll to position [32, 0]
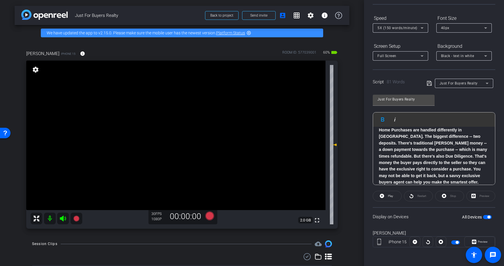
click at [430, 84] on icon at bounding box center [429, 83] width 5 height 7
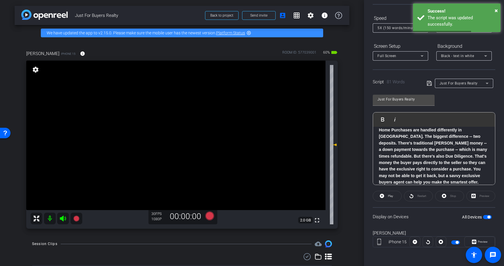
click at [488, 218] on span "button" at bounding box center [488, 217] width 3 height 3
click at [430, 84] on icon at bounding box center [429, 83] width 5 height 7
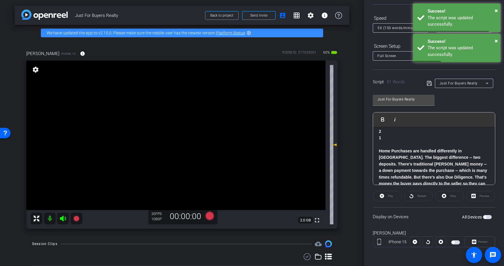
scroll to position [0, 0]
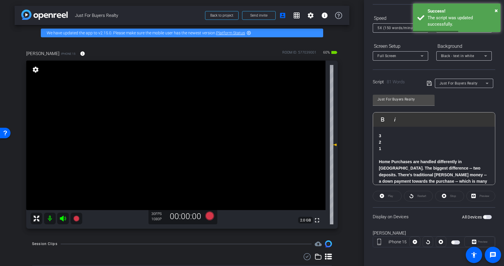
click at [490, 218] on span "button" at bounding box center [487, 217] width 9 height 4
click at [444, 157] on p at bounding box center [434, 155] width 110 height 6
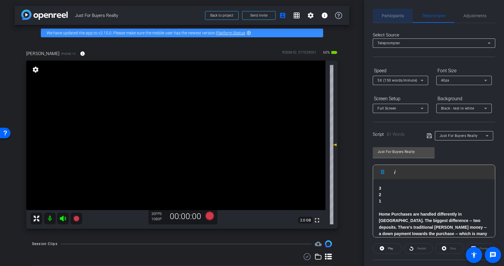
click at [397, 14] on span "Participants" at bounding box center [393, 16] width 22 height 4
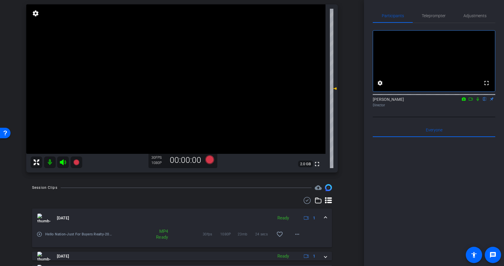
scroll to position [58, 0]
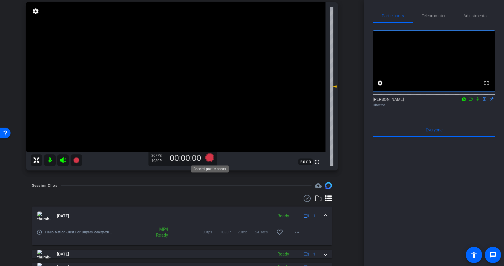
click at [211, 159] on icon at bounding box center [209, 157] width 9 height 9
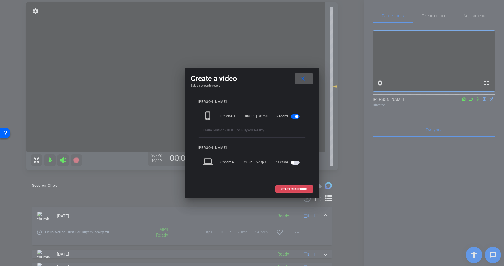
click at [308, 187] on span at bounding box center [294, 189] width 37 height 14
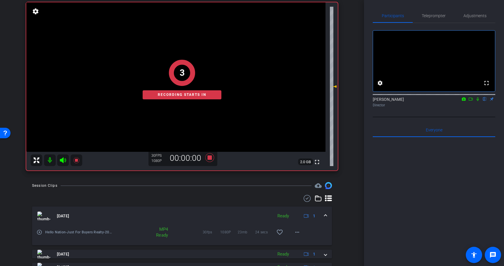
click at [477, 101] on icon at bounding box center [477, 99] width 5 height 4
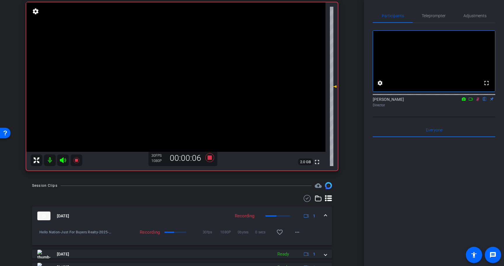
click at [477, 101] on icon at bounding box center [477, 99] width 5 height 4
click at [431, 15] on span "Teleprompter" at bounding box center [434, 16] width 24 height 4
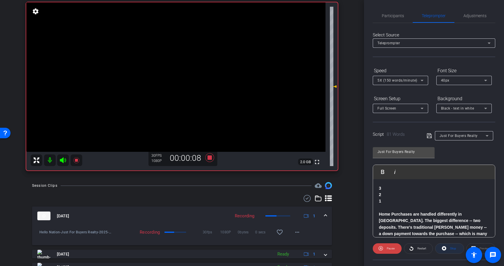
click at [449, 252] on span "Stop" at bounding box center [452, 249] width 8 height 8
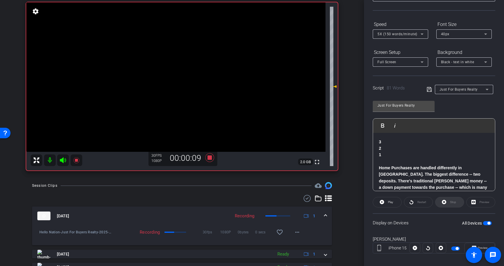
scroll to position [48, 0]
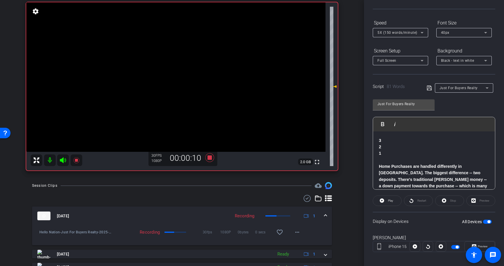
click at [487, 222] on span "button" at bounding box center [488, 221] width 3 height 3
click at [487, 222] on span "button" at bounding box center [487, 222] width 9 height 4
click at [390, 201] on span "Play" at bounding box center [390, 200] width 5 height 3
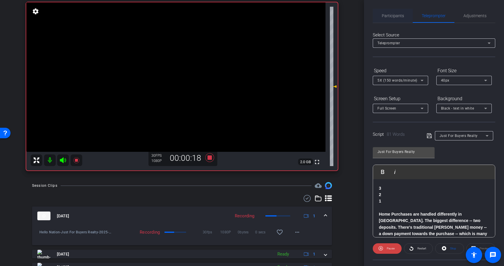
click at [399, 16] on span "Participants" at bounding box center [393, 16] width 22 height 4
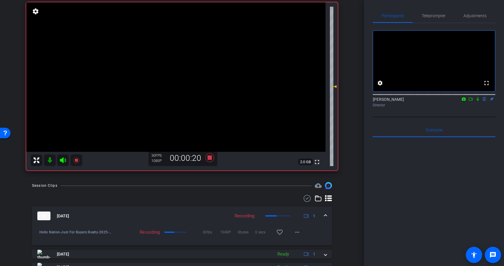
click at [477, 101] on icon at bounding box center [477, 99] width 5 height 4
click at [211, 159] on icon at bounding box center [209, 157] width 9 height 9
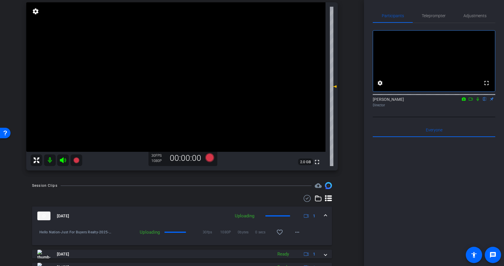
click at [478, 101] on icon at bounding box center [477, 99] width 2 height 4
click at [478, 101] on icon at bounding box center [477, 99] width 3 height 4
click at [432, 15] on span "Teleprompter" at bounding box center [434, 16] width 24 height 4
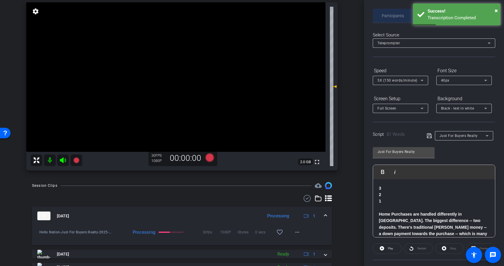
click at [396, 16] on span "Participants" at bounding box center [393, 16] width 22 height 4
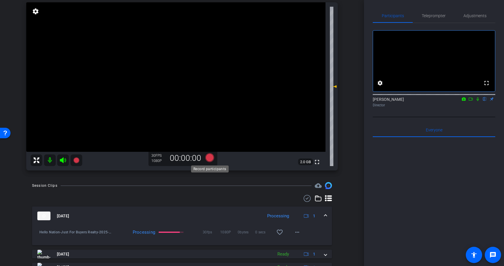
click at [209, 157] on icon at bounding box center [209, 157] width 9 height 9
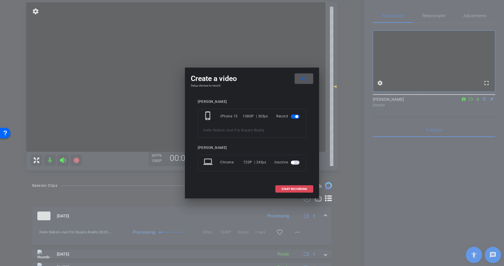
click at [300, 188] on span "START RECORDING" at bounding box center [294, 189] width 26 height 3
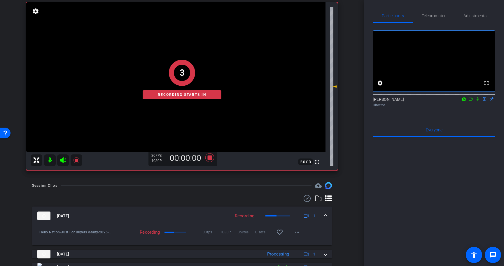
click at [478, 101] on icon at bounding box center [477, 99] width 2 height 4
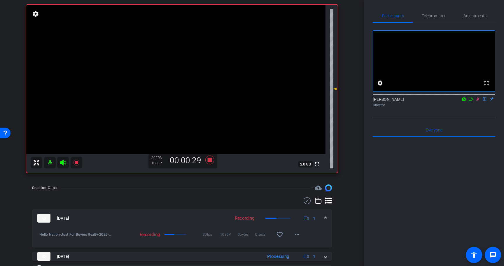
scroll to position [55, 0]
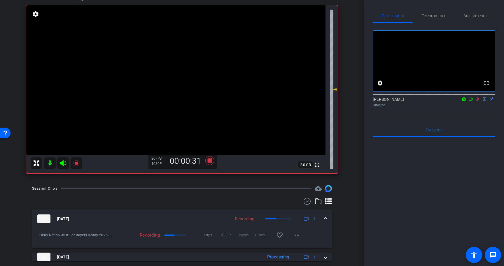
click at [478, 101] on icon at bounding box center [477, 99] width 5 height 4
click at [210, 160] on icon at bounding box center [209, 160] width 9 height 9
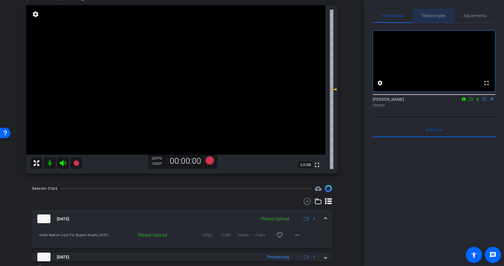
click at [433, 12] on span "Teleprompter" at bounding box center [434, 16] width 24 height 14
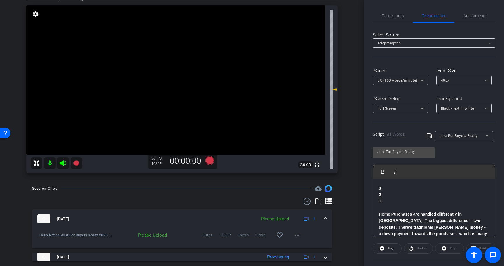
click at [409, 79] on span "5X (150 words/minute)" at bounding box center [397, 80] width 40 height 4
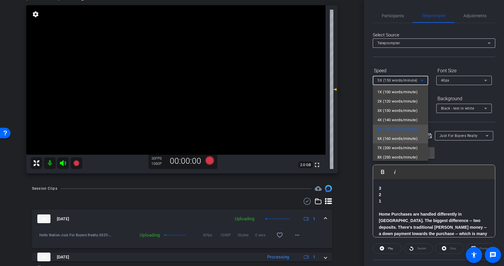
click at [405, 139] on span "6X (160 words/minute)" at bounding box center [397, 138] width 40 height 7
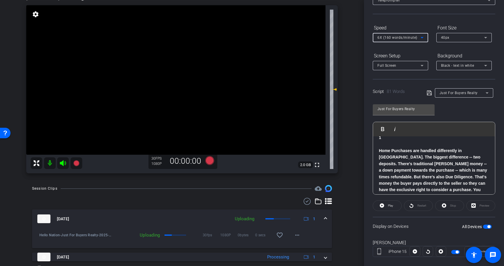
scroll to position [44, 0]
click at [488, 227] on span "button" at bounding box center [488, 225] width 3 height 3
click at [429, 94] on icon at bounding box center [429, 91] width 5 height 7
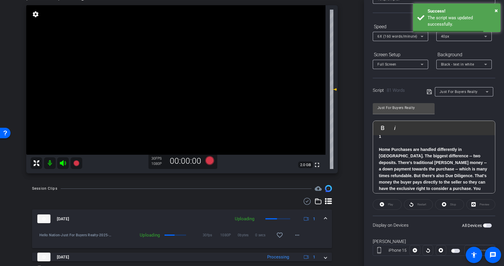
click at [489, 226] on span "button" at bounding box center [487, 226] width 9 height 4
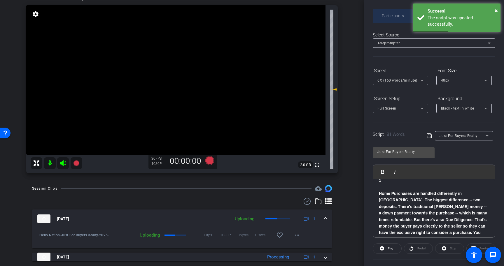
click at [392, 18] on span "Participants" at bounding box center [393, 16] width 22 height 14
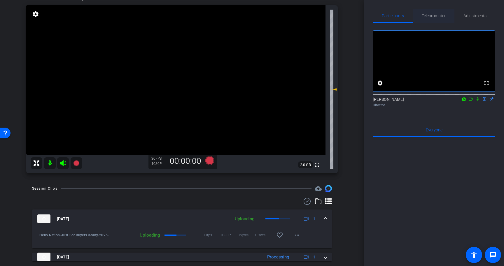
click at [436, 19] on span "Teleprompter" at bounding box center [434, 16] width 24 height 14
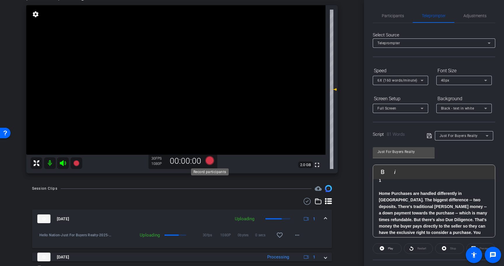
click at [211, 157] on icon at bounding box center [209, 160] width 9 height 9
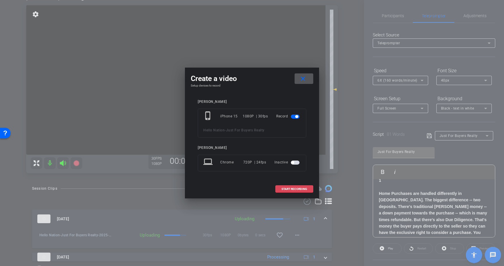
click at [299, 189] on span "START RECORDING" at bounding box center [294, 189] width 26 height 3
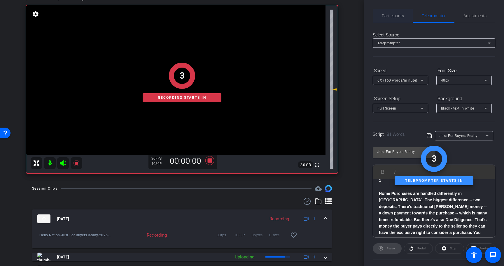
click at [391, 14] on span "Participants" at bounding box center [393, 16] width 22 height 4
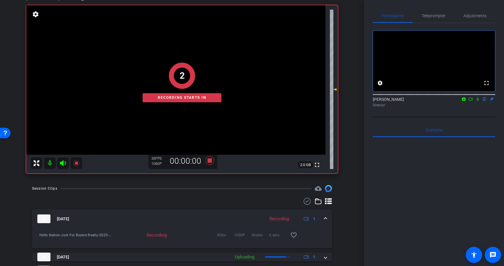
click at [478, 101] on icon at bounding box center [477, 99] width 2 height 4
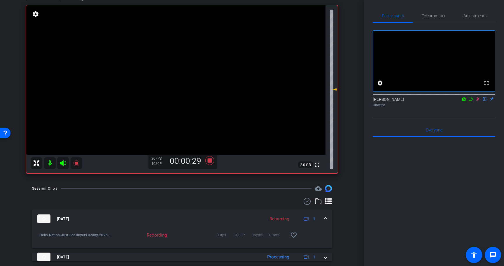
click at [478, 101] on icon at bounding box center [477, 99] width 3 height 4
click at [209, 160] on icon at bounding box center [209, 160] width 9 height 9
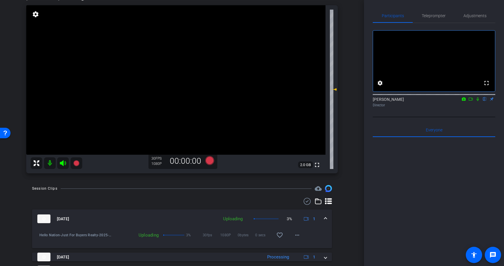
scroll to position [45, 0]
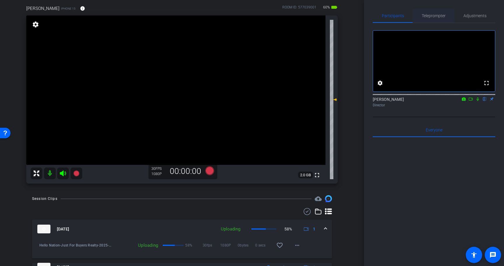
click at [434, 15] on span "Teleprompter" at bounding box center [434, 16] width 24 height 4
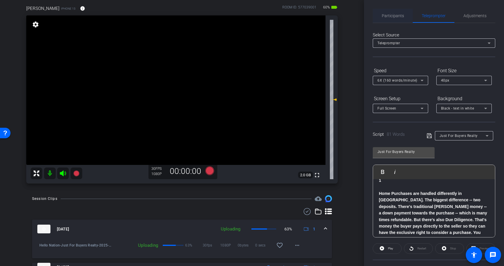
click at [394, 16] on span "Participants" at bounding box center [393, 16] width 22 height 4
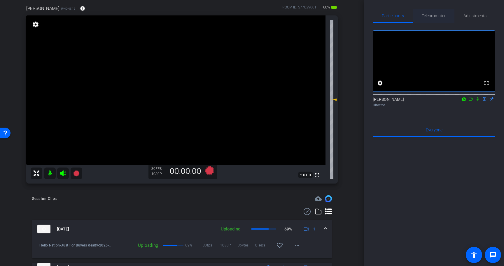
click at [432, 17] on span "Teleprompter" at bounding box center [434, 16] width 24 height 4
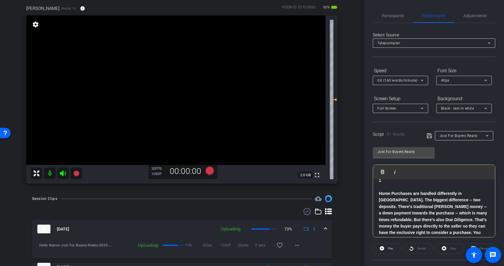
click at [380, 195] on strong "Home Purchases are handled differently in Coastal Carolina. The biggest differe…" at bounding box center [433, 219] width 108 height 57
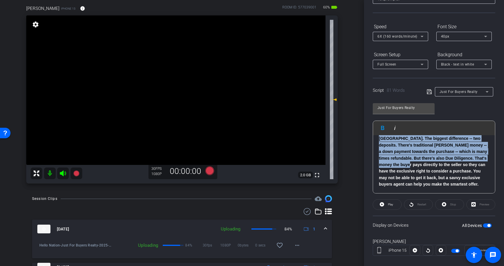
scroll to position [52, 0]
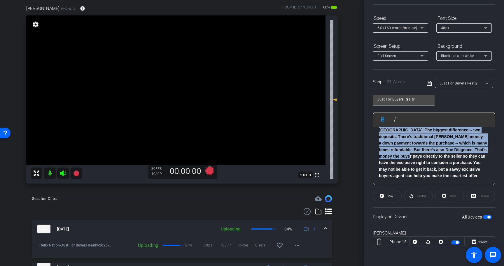
click at [489, 217] on span "button" at bounding box center [488, 217] width 3 height 3
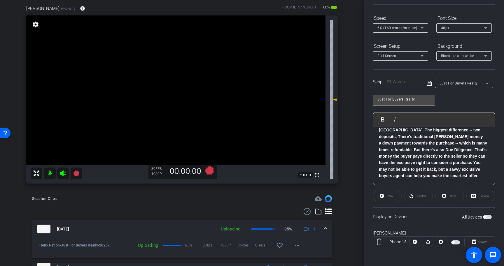
click at [457, 179] on p "Home Purchases are handled differently in Coastal Carolina. The biggest differe…" at bounding box center [434, 149] width 110 height 59
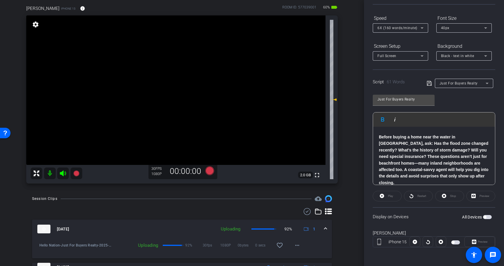
scroll to position [25, 0]
click at [469, 178] on p "Before buying a home near the water in Wilmington, ask: Has the flood zone chan…" at bounding box center [434, 160] width 110 height 52
click at [429, 83] on icon at bounding box center [429, 83] width 5 height 5
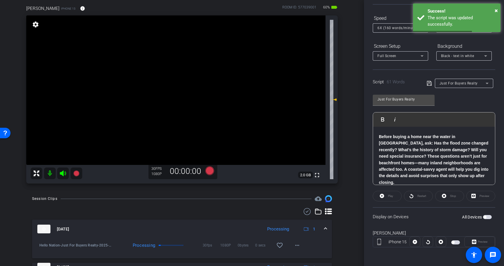
click at [488, 217] on span "button" at bounding box center [487, 217] width 9 height 4
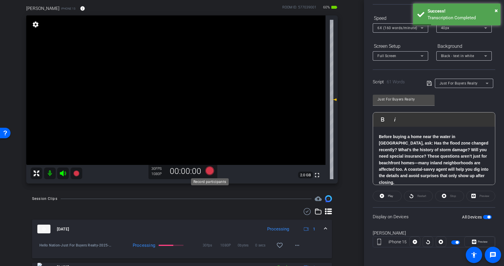
click at [210, 170] on icon at bounding box center [209, 170] width 9 height 9
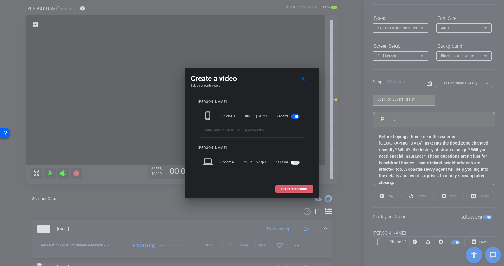
click at [296, 188] on span "START RECORDING" at bounding box center [294, 189] width 26 height 3
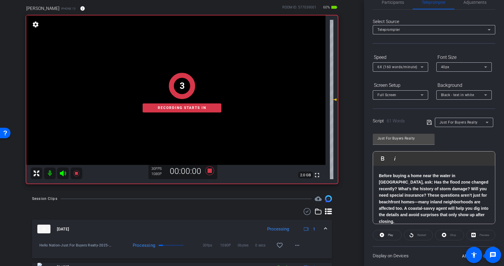
scroll to position [0, 0]
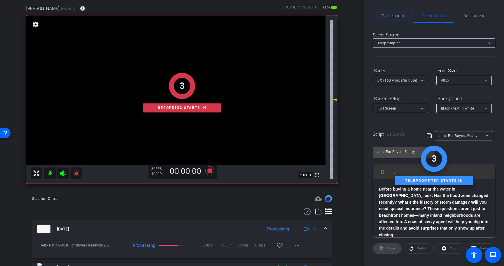
click at [399, 14] on span "Participants" at bounding box center [393, 16] width 22 height 4
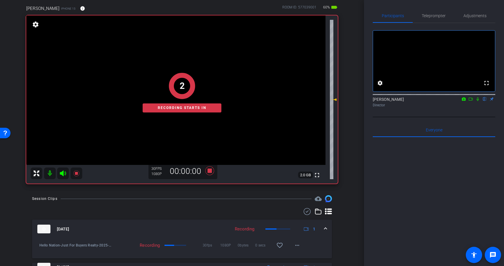
click at [478, 101] on icon at bounding box center [477, 99] width 5 height 4
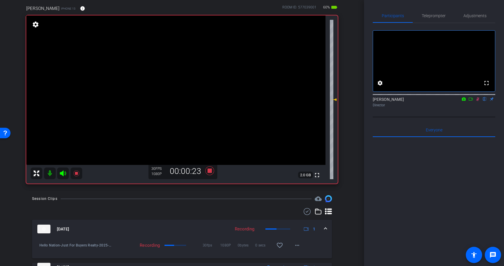
click at [478, 101] on icon at bounding box center [477, 99] width 5 height 4
click at [210, 170] on icon at bounding box center [209, 170] width 9 height 9
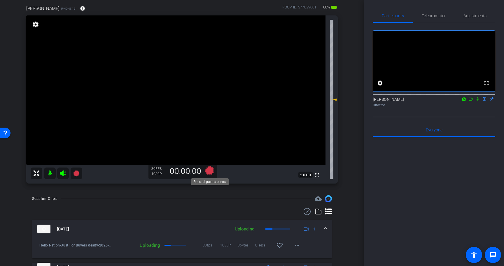
click at [210, 171] on icon at bounding box center [209, 170] width 9 height 9
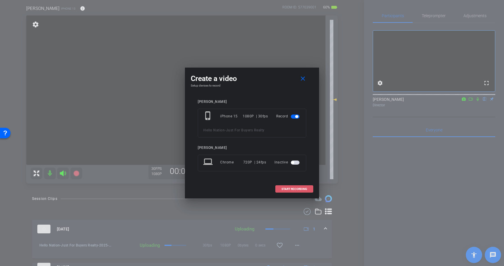
click at [305, 188] on span "START RECORDING" at bounding box center [294, 189] width 26 height 3
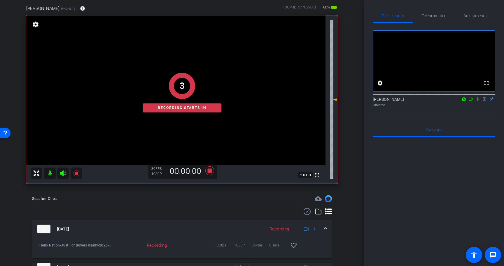
click at [477, 101] on icon at bounding box center [477, 99] width 2 height 4
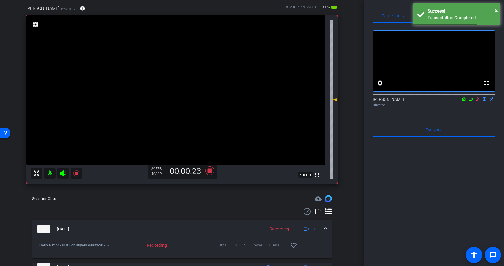
click at [478, 101] on icon at bounding box center [477, 99] width 5 height 4
click at [210, 171] on icon at bounding box center [209, 170] width 9 height 9
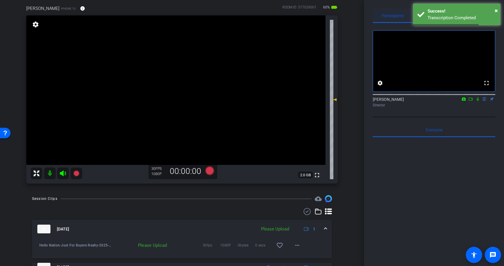
click at [401, 17] on span "Participants" at bounding box center [393, 16] width 22 height 4
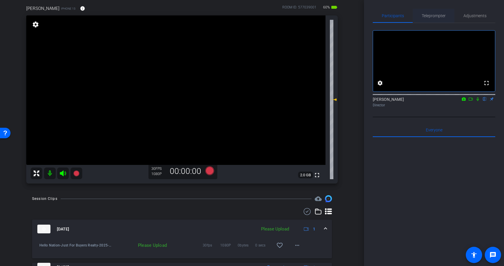
click at [427, 14] on span "Teleprompter" at bounding box center [434, 16] width 24 height 4
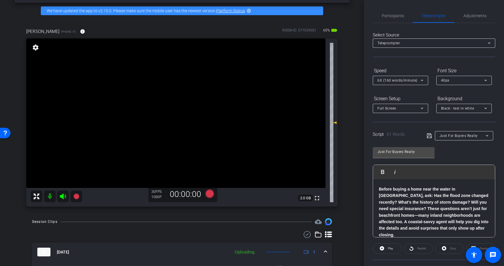
scroll to position [20, 0]
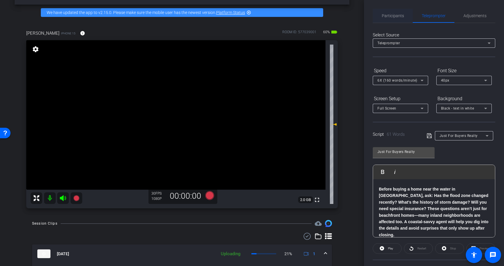
click at [395, 16] on span "Participants" at bounding box center [393, 16] width 22 height 4
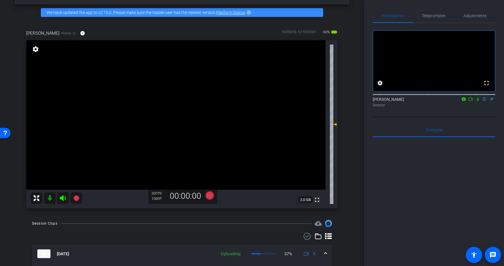
click at [478, 101] on icon at bounding box center [477, 99] width 5 height 4
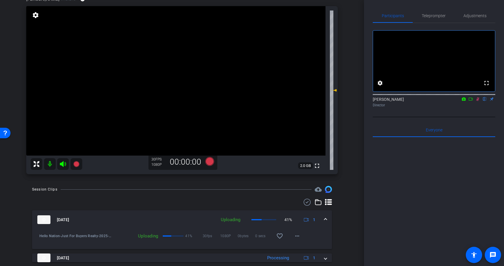
scroll to position [56, 0]
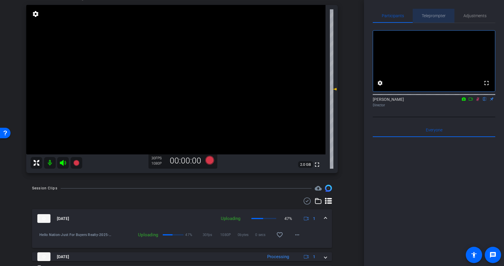
click at [440, 16] on span "Teleprompter" at bounding box center [434, 16] width 24 height 4
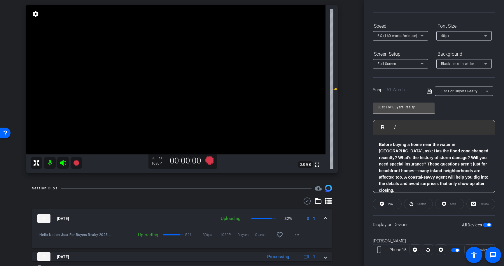
scroll to position [46, 0]
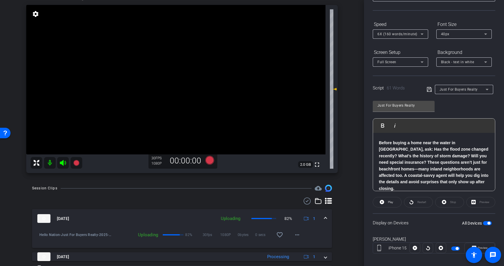
click at [489, 222] on span "button" at bounding box center [488, 223] width 3 height 3
click at [408, 182] on strong "Before buying a home near the water in Wilmington, ask: Has the flood zone chan…" at bounding box center [433, 166] width 109 height 50
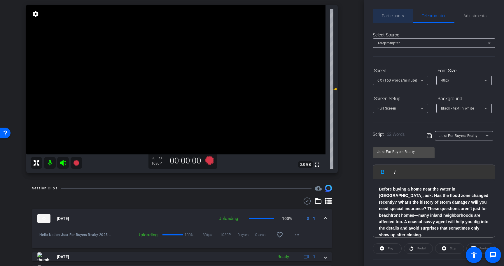
click at [394, 14] on span "Participants" at bounding box center [393, 16] width 22 height 4
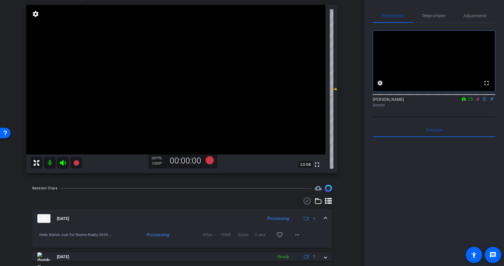
click at [476, 101] on icon at bounding box center [477, 99] width 5 height 4
click at [432, 14] on span "Teleprompter" at bounding box center [434, 16] width 24 height 4
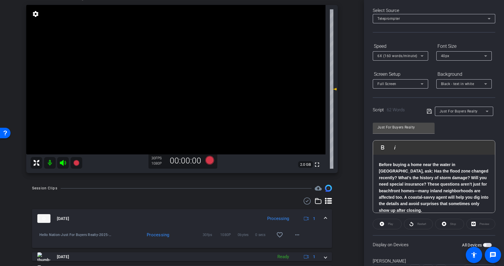
scroll to position [26, 0]
click at [429, 109] on icon at bounding box center [429, 110] width 5 height 5
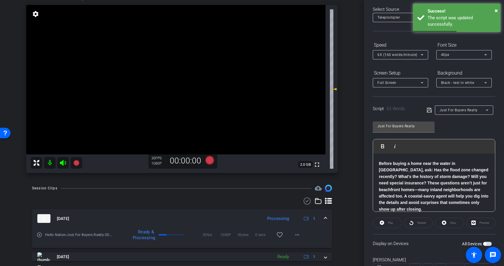
click at [487, 244] on span "button" at bounding box center [487, 244] width 9 height 4
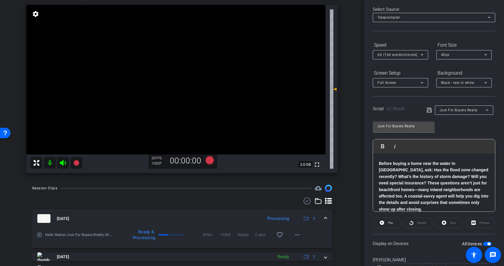
scroll to position [0, 0]
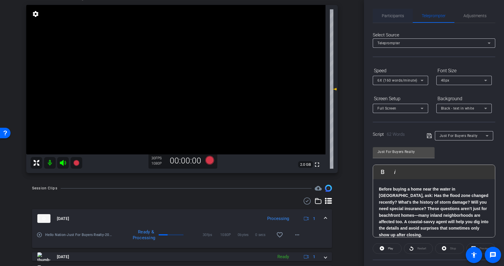
click at [398, 19] on span "Participants" at bounding box center [393, 16] width 22 height 14
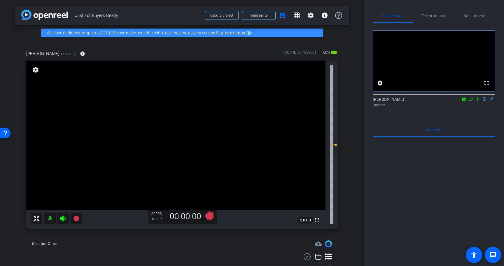
scroll to position [10, 0]
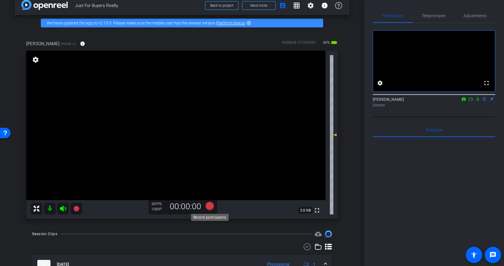
click at [211, 207] on icon at bounding box center [209, 206] width 9 height 9
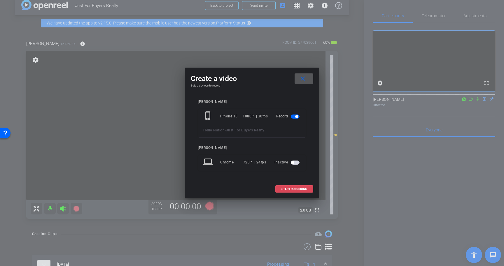
click at [303, 190] on span "START RECORDING" at bounding box center [294, 189] width 26 height 3
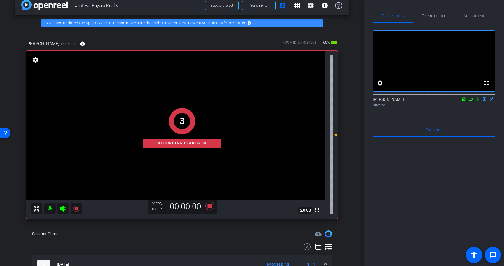
click at [478, 101] on icon at bounding box center [477, 99] width 5 height 4
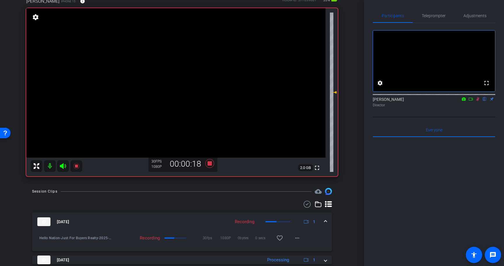
scroll to position [29, 0]
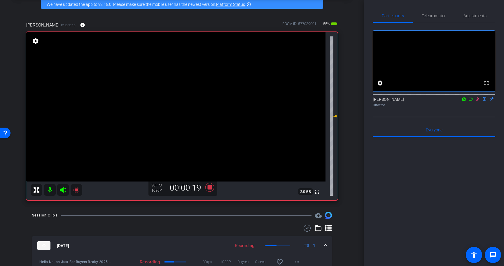
click at [478, 101] on icon at bounding box center [477, 99] width 3 height 4
click at [208, 187] on icon at bounding box center [209, 187] width 9 height 9
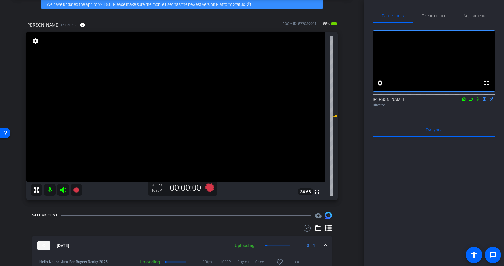
click at [425, 8] on div "Participants Teleprompter Adjustments fullscreen settings Prescott Rossi flip D…" at bounding box center [434, 133] width 140 height 266
click at [425, 15] on span "Teleprompter" at bounding box center [434, 16] width 24 height 4
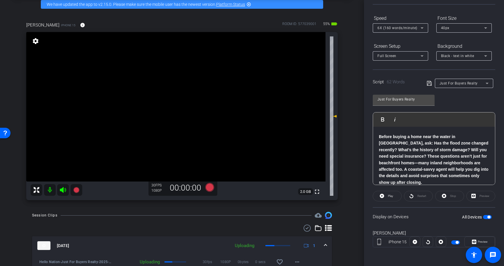
scroll to position [0, 0]
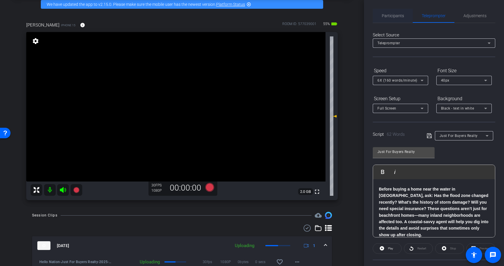
click at [391, 13] on span "Participants" at bounding box center [393, 16] width 22 height 14
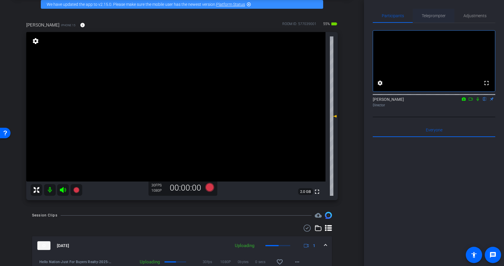
click at [422, 19] on span "Teleprompter" at bounding box center [434, 16] width 24 height 14
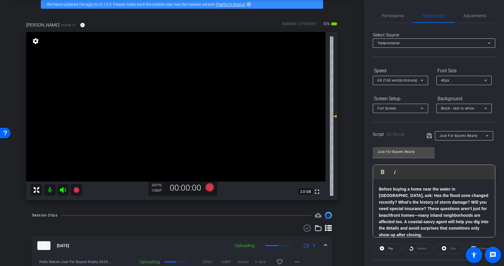
scroll to position [52, 0]
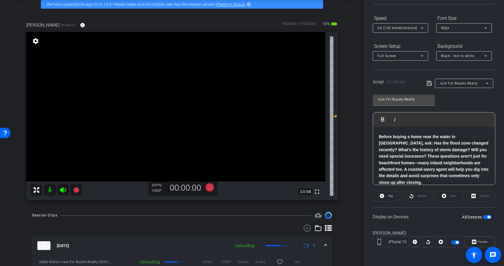
click at [488, 219] on div "All Devices" at bounding box center [477, 217] width 30 height 6
click at [488, 216] on span "button" at bounding box center [488, 217] width 3 height 3
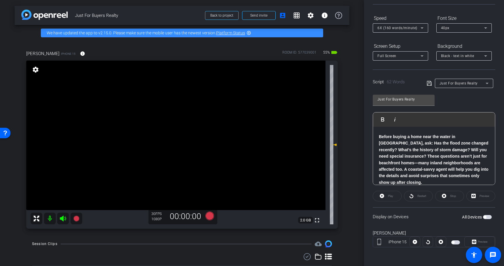
scroll to position [0, 0]
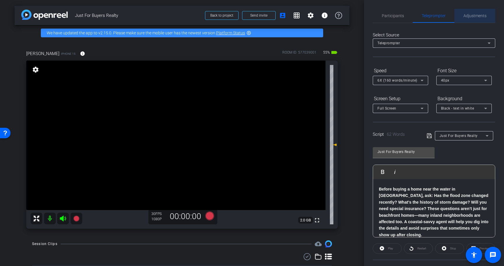
click at [476, 16] on span "Adjustments" at bounding box center [474, 16] width 23 height 4
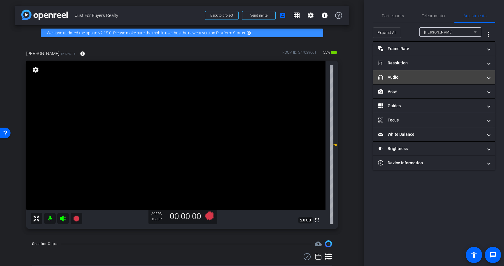
click at [402, 74] on mat-panel-title "headphone icon Audio" at bounding box center [430, 77] width 105 height 6
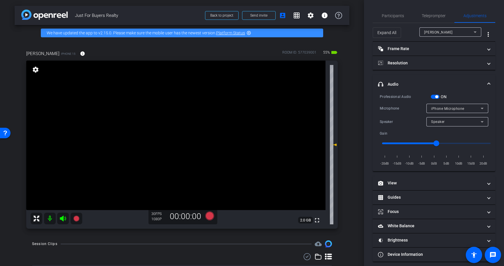
click at [435, 99] on div "ON" at bounding box center [439, 97] width 16 height 6
click at [435, 97] on button "ON" at bounding box center [435, 97] width 9 height 4
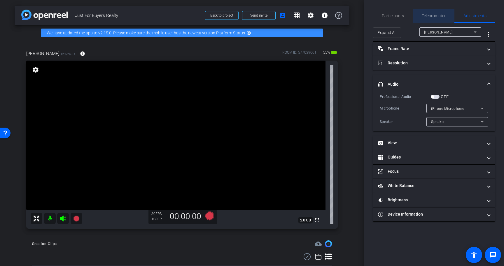
click at [432, 15] on span "Teleprompter" at bounding box center [434, 16] width 24 height 4
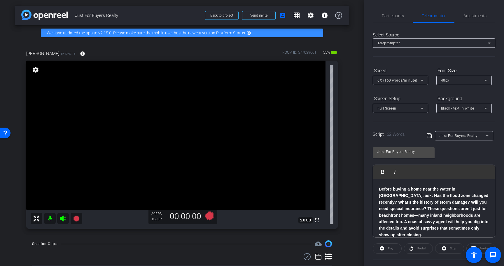
scroll to position [38, 0]
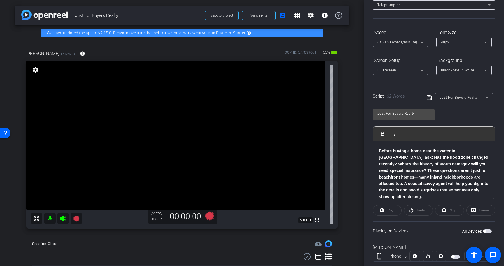
click at [487, 191] on p "Before buying a home near the water in Wilmington, ask: Has the flood zone chan…" at bounding box center [434, 174] width 110 height 52
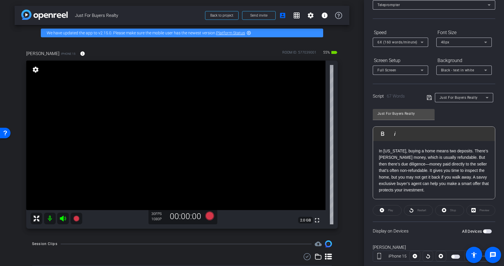
scroll to position [52, 0]
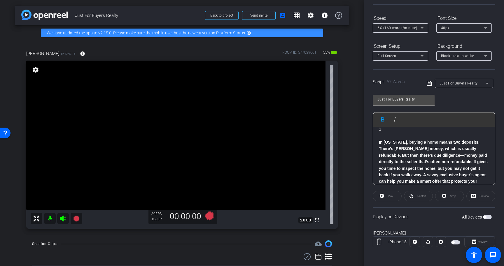
click at [429, 82] on icon at bounding box center [429, 83] width 5 height 7
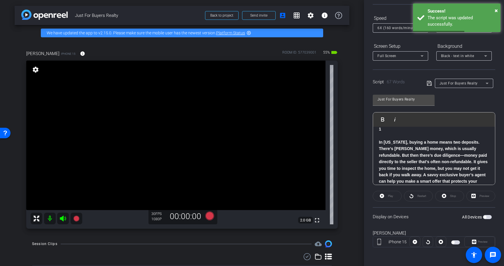
scroll to position [0, 0]
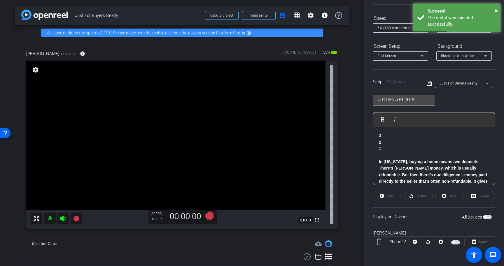
click at [488, 217] on span "button" at bounding box center [487, 217] width 9 height 4
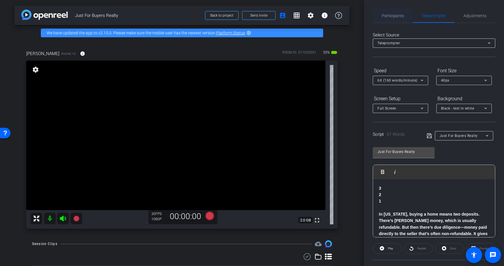
click at [393, 12] on span "Participants" at bounding box center [393, 16] width 22 height 14
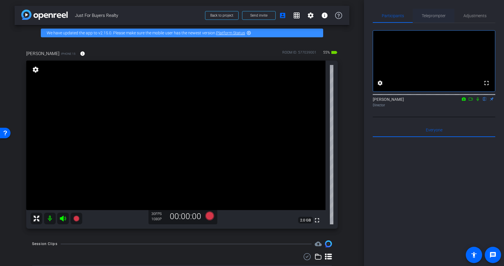
click at [444, 15] on span "Teleprompter" at bounding box center [434, 16] width 24 height 4
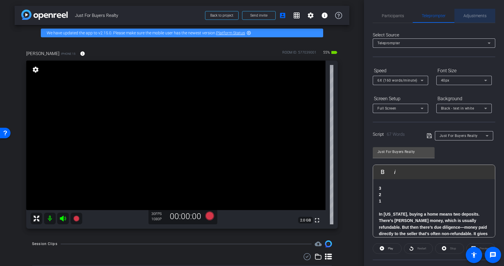
click at [476, 15] on span "Adjustments" at bounding box center [474, 16] width 23 height 4
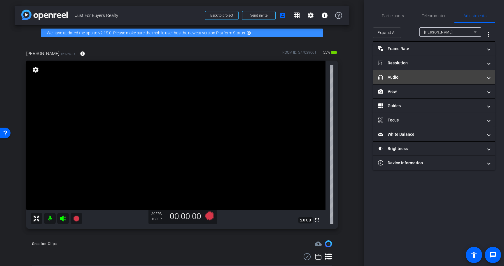
click at [406, 76] on mat-panel-title "headphone icon Audio" at bounding box center [430, 77] width 105 height 6
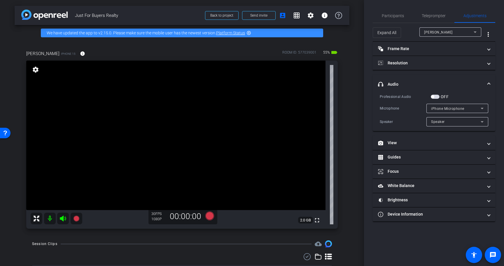
click at [438, 97] on span "button" at bounding box center [435, 97] width 9 height 4
click at [399, 20] on span "Participants" at bounding box center [393, 16] width 22 height 14
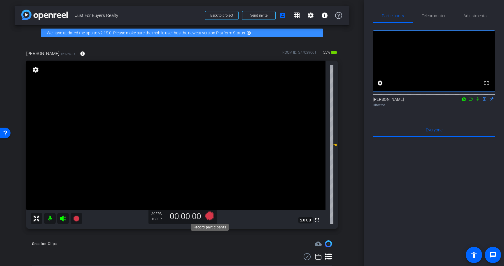
click at [212, 215] on icon at bounding box center [209, 216] width 9 height 9
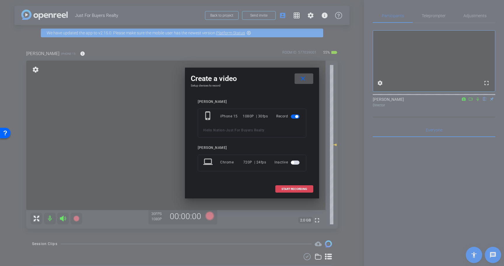
click at [296, 188] on span "START RECORDING" at bounding box center [294, 189] width 26 height 3
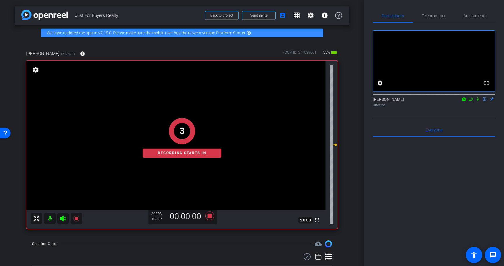
click at [478, 101] on icon at bounding box center [477, 99] width 2 height 4
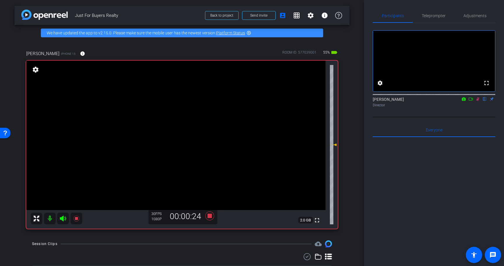
click at [478, 101] on icon at bounding box center [477, 99] width 5 height 4
click at [209, 215] on icon at bounding box center [209, 216] width 9 height 9
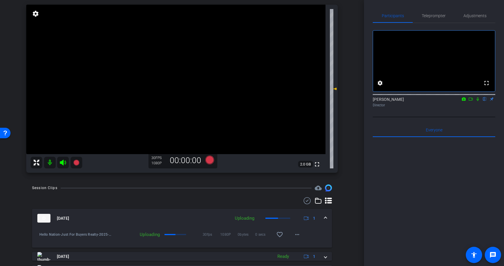
scroll to position [55, 0]
click at [209, 161] on icon at bounding box center [209, 160] width 9 height 9
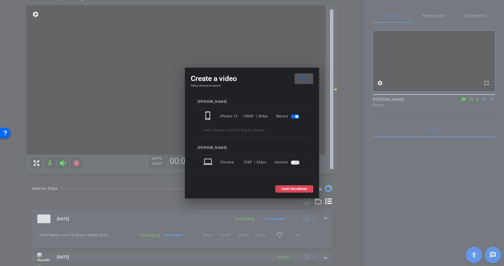
click at [298, 188] on span "START RECORDING" at bounding box center [294, 189] width 26 height 3
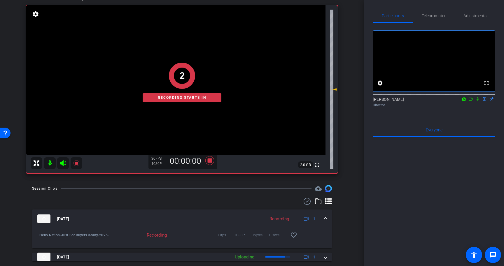
click at [478, 101] on icon at bounding box center [477, 99] width 5 height 4
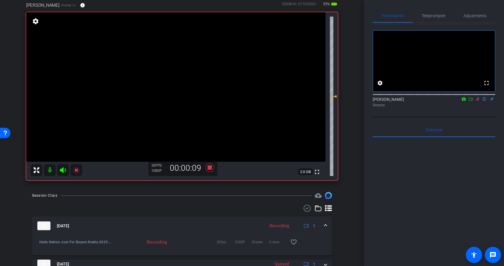
scroll to position [47, 0]
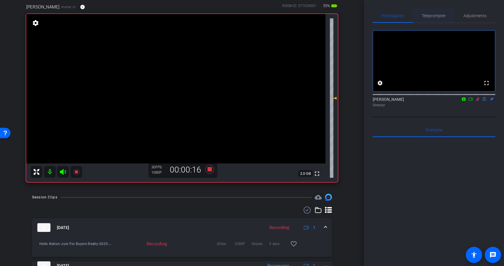
click at [432, 16] on span "Teleprompter" at bounding box center [434, 16] width 24 height 4
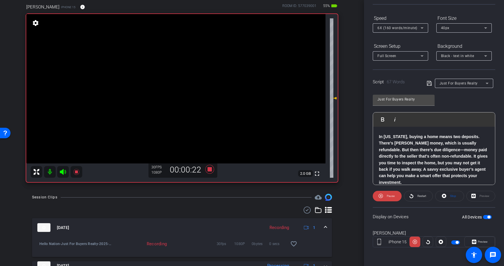
scroll to position [0, 0]
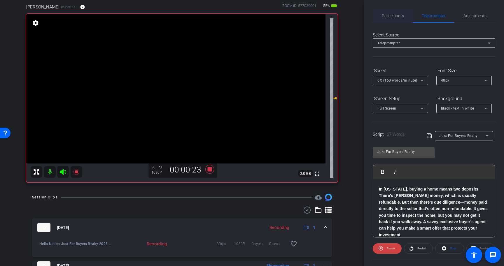
click at [397, 16] on span "Participants" at bounding box center [393, 16] width 22 height 4
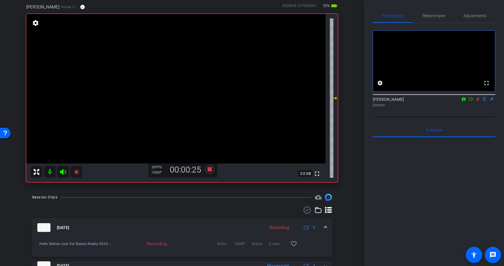
click at [478, 101] on icon at bounding box center [477, 99] width 5 height 4
click at [210, 169] on icon at bounding box center [209, 169] width 9 height 9
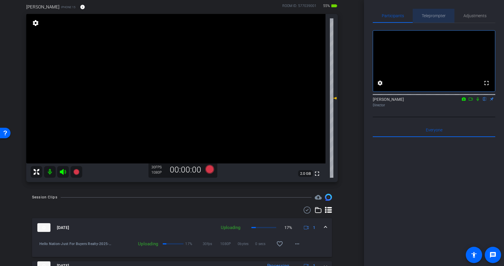
click at [433, 14] on span "Teleprompter" at bounding box center [434, 16] width 24 height 4
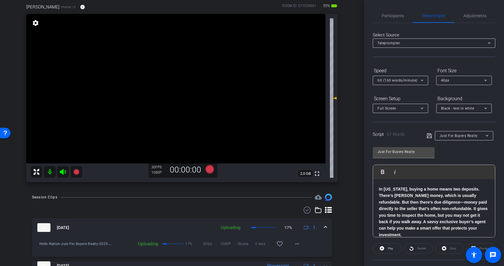
click at [378, 187] on div "3 2 1 In North Carolina, buying a home means two deposits. There’s earnest mone…" at bounding box center [434, 199] width 122 height 90
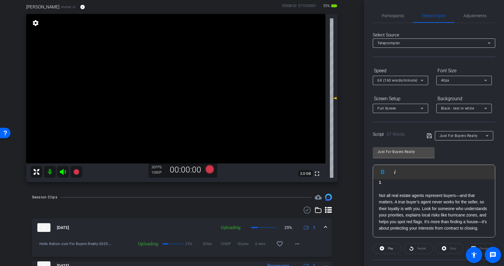
scroll to position [13, 0]
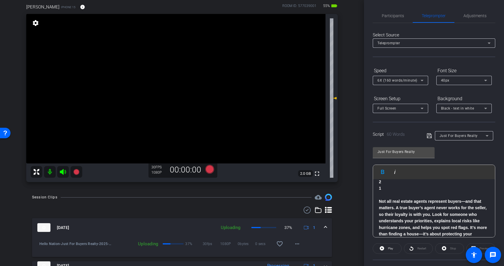
click at [429, 136] on icon at bounding box center [429, 136] width 5 height 5
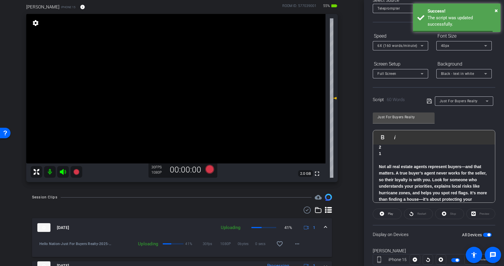
scroll to position [39, 0]
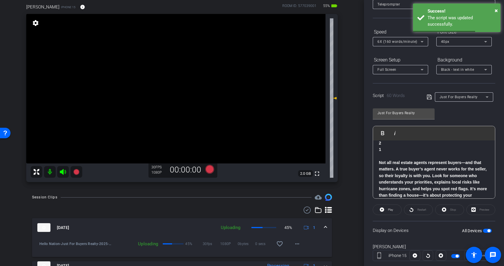
click at [486, 229] on span "button" at bounding box center [487, 231] width 9 height 4
click at [431, 98] on icon at bounding box center [429, 97] width 5 height 5
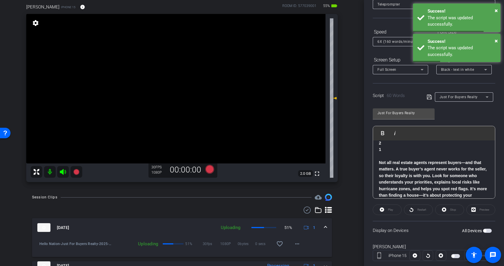
click at [489, 231] on span "button" at bounding box center [487, 231] width 9 height 4
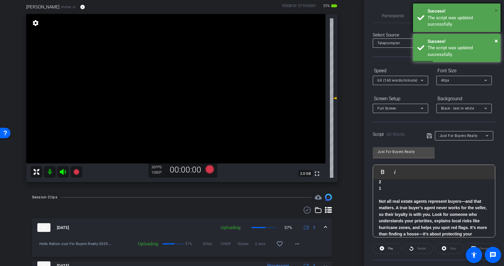
click at [495, 11] on span "×" at bounding box center [496, 10] width 3 height 7
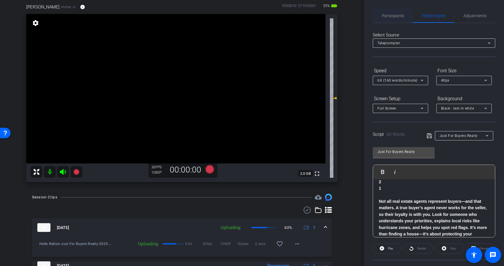
click at [402, 16] on span "Participants" at bounding box center [393, 16] width 22 height 4
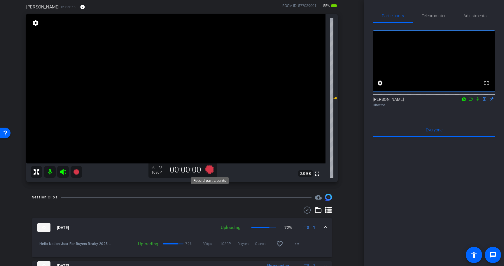
click at [210, 169] on icon at bounding box center [209, 169] width 9 height 9
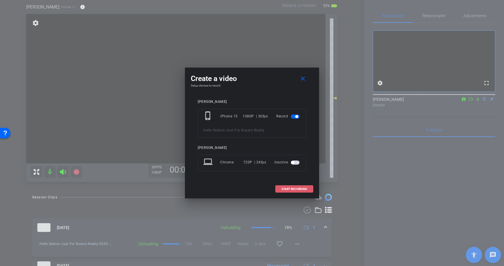
click at [299, 190] on span "START RECORDING" at bounding box center [294, 189] width 26 height 3
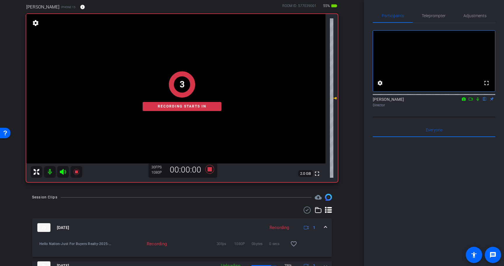
click at [478, 101] on icon at bounding box center [477, 99] width 5 height 4
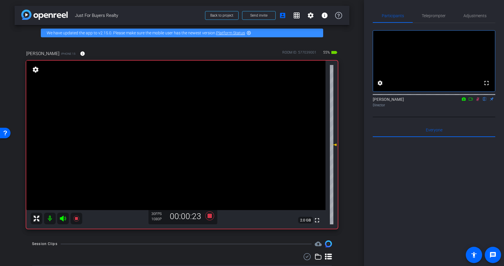
click at [478, 101] on icon at bounding box center [477, 99] width 5 height 4
click at [210, 216] on icon at bounding box center [209, 216] width 9 height 9
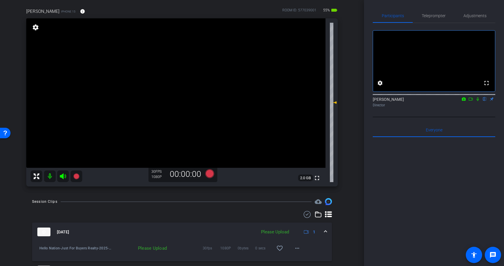
scroll to position [49, 0]
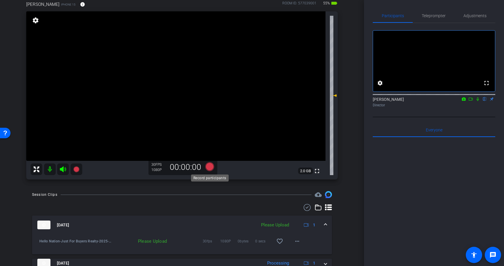
click at [209, 167] on icon at bounding box center [209, 166] width 9 height 9
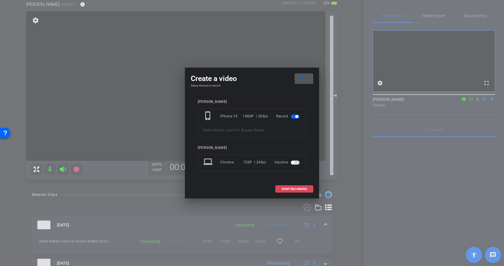
click at [304, 189] on span "START RECORDING" at bounding box center [294, 189] width 26 height 3
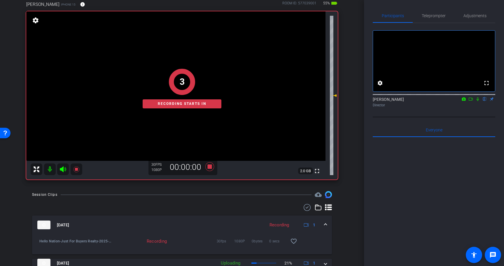
click at [478, 101] on icon at bounding box center [477, 99] width 2 height 4
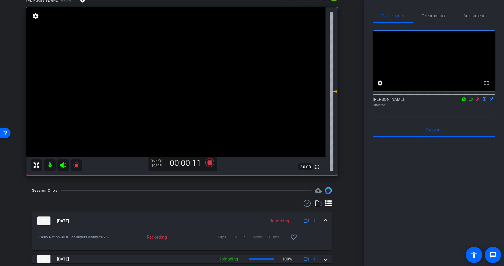
scroll to position [54, 0]
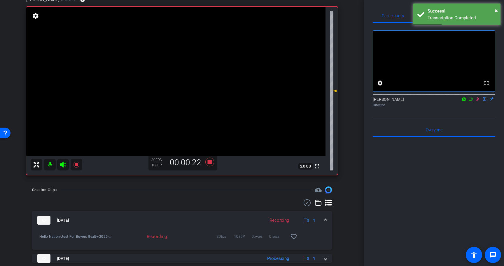
click at [477, 101] on icon at bounding box center [477, 99] width 5 height 4
click at [209, 161] on icon at bounding box center [209, 162] width 9 height 9
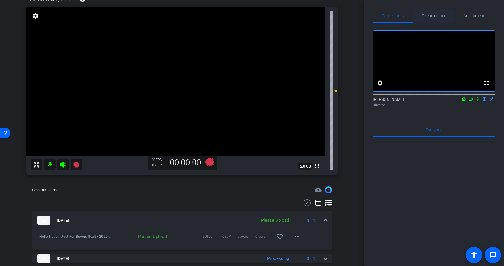
click at [429, 17] on span "Teleprompter" at bounding box center [434, 16] width 24 height 4
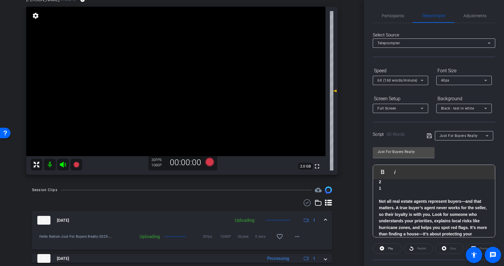
scroll to position [52, 0]
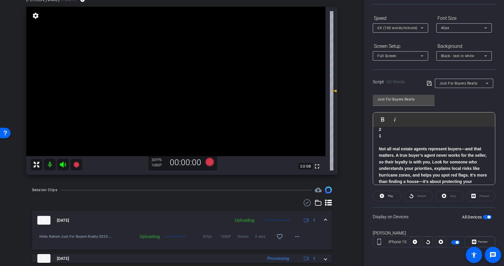
click at [490, 219] on span "button" at bounding box center [487, 217] width 9 height 4
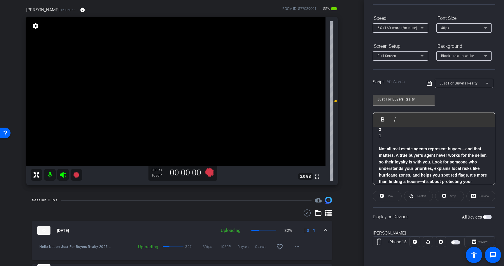
scroll to position [38, 0]
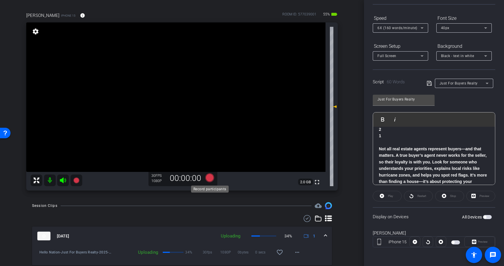
click at [210, 178] on icon at bounding box center [209, 177] width 9 height 9
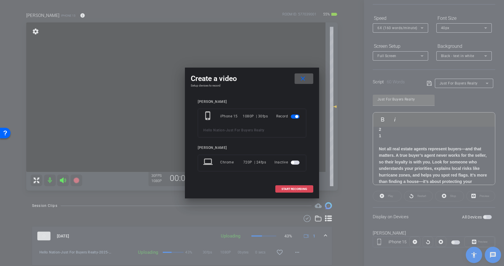
click at [302, 190] on span "START RECORDING" at bounding box center [294, 189] width 26 height 3
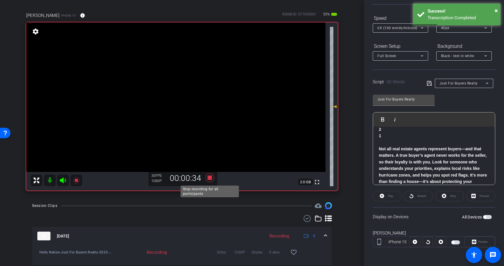
click at [212, 177] on icon at bounding box center [210, 178] width 14 height 10
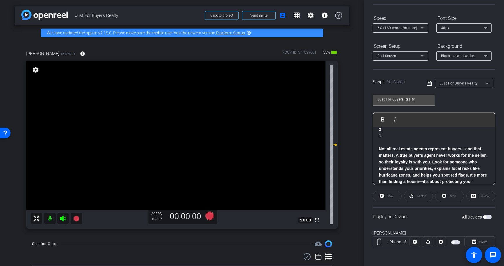
scroll to position [0, 0]
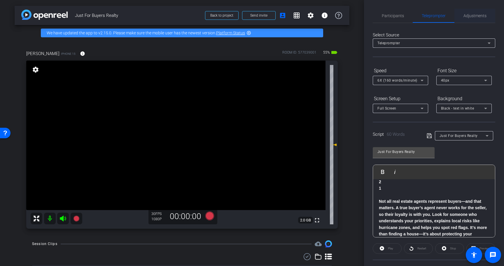
click at [477, 14] on span "Adjustments" at bounding box center [474, 16] width 23 height 4
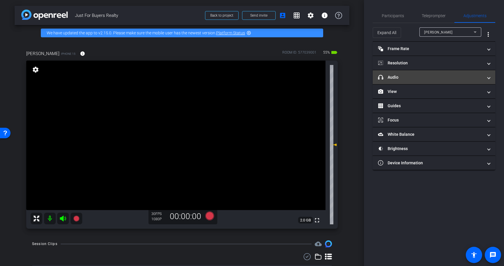
click at [441, 78] on mat-panel-title "headphone icon Audio" at bounding box center [430, 77] width 105 height 6
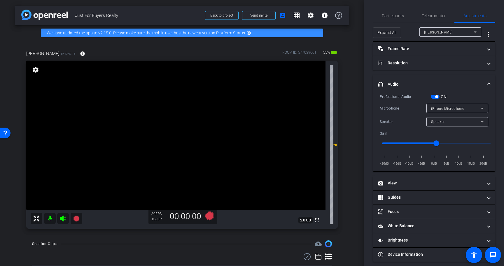
click at [437, 96] on span "button" at bounding box center [436, 96] width 3 height 3
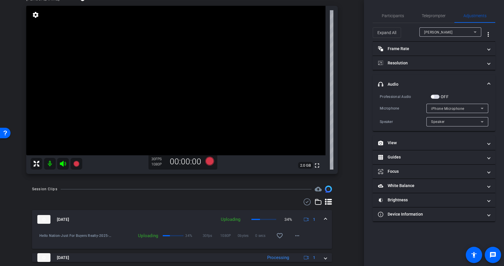
scroll to position [46, 0]
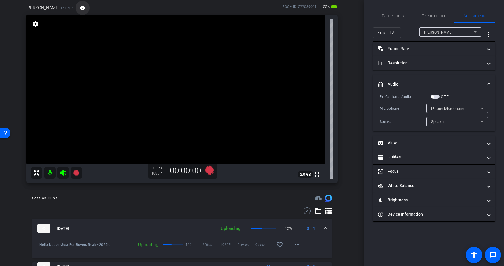
click at [80, 6] on mat-icon "info" at bounding box center [82, 7] width 5 height 5
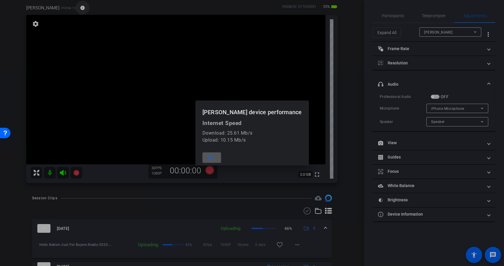
click at [73, 6] on div at bounding box center [252, 133] width 504 height 266
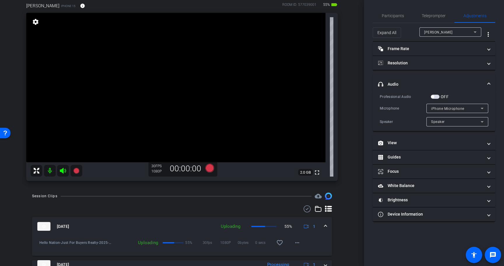
scroll to position [48, 0]
click at [428, 18] on span "Teleprompter" at bounding box center [434, 16] width 24 height 4
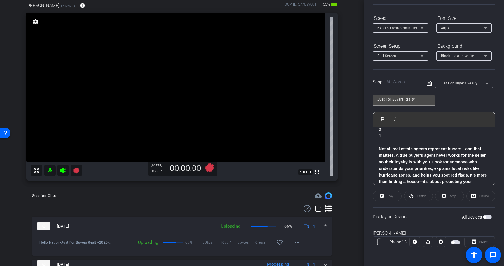
scroll to position [0, 0]
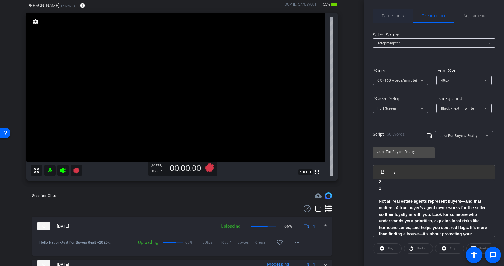
click at [391, 20] on span "Participants" at bounding box center [393, 16] width 22 height 14
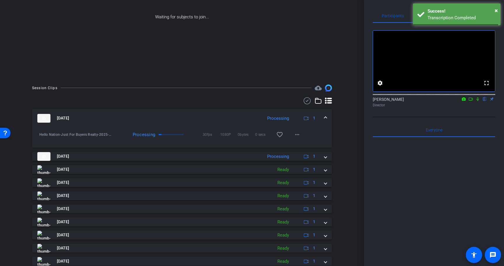
scroll to position [88, 0]
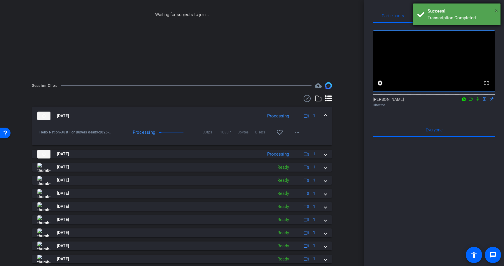
click at [497, 8] on span "×" at bounding box center [496, 10] width 3 height 7
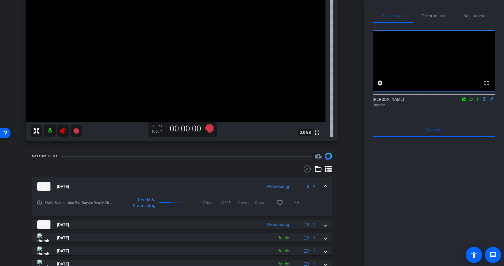
scroll to position [159, 0]
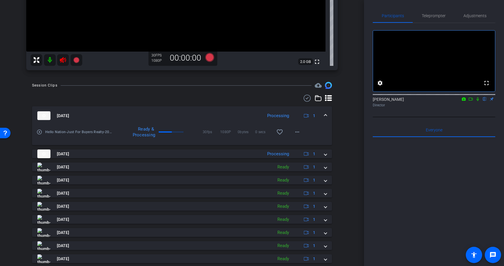
click at [471, 101] on icon at bounding box center [471, 99] width 4 height 3
click at [486, 101] on icon at bounding box center [484, 99] width 5 height 4
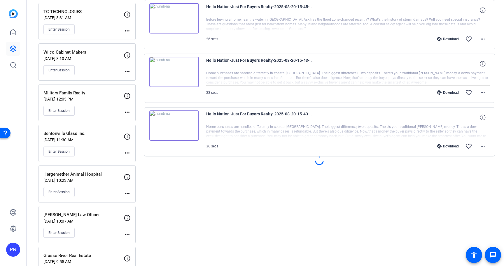
scroll to position [476, 0]
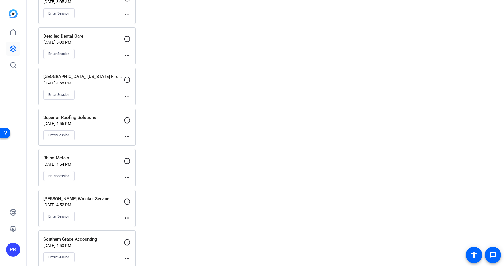
scroll to position [1103, 0]
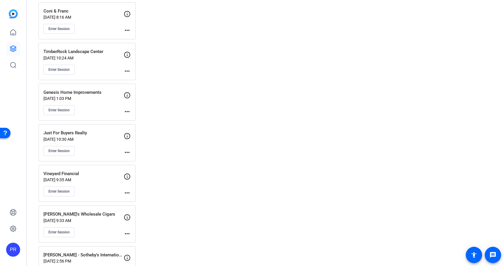
click at [103, 154] on div "Enter Session" at bounding box center [83, 151] width 80 height 10
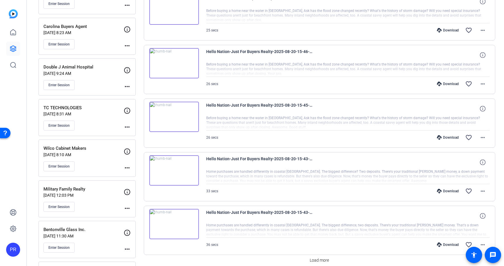
scroll to position [468, 0]
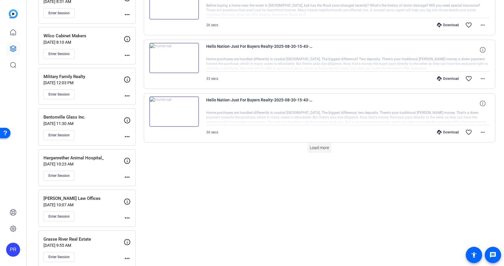
click at [315, 149] on span "Load more" at bounding box center [319, 148] width 19 height 6
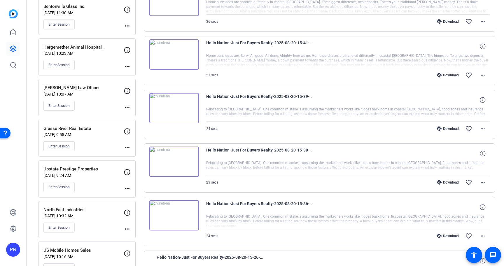
scroll to position [674, 0]
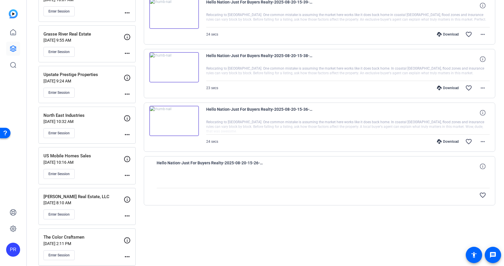
click at [452, 142] on div "Download" at bounding box center [448, 141] width 28 height 5
click at [450, 87] on div "Download" at bounding box center [448, 88] width 28 height 5
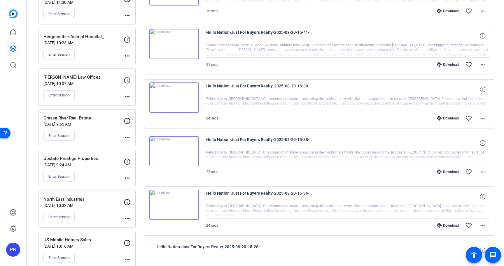
scroll to position [605, 0]
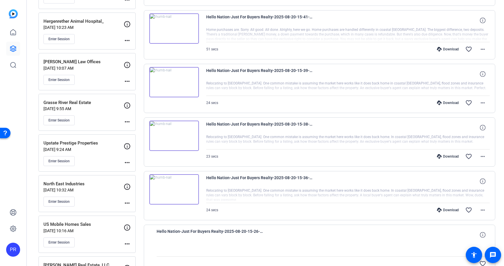
click at [447, 157] on div "Download" at bounding box center [448, 156] width 28 height 5
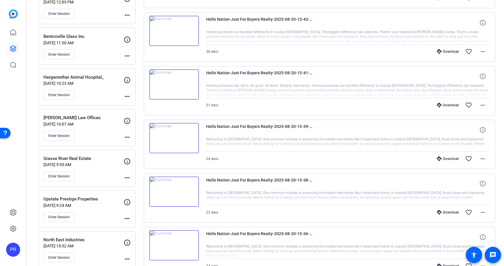
scroll to position [550, 0]
click at [447, 157] on div "Download" at bounding box center [448, 158] width 28 height 5
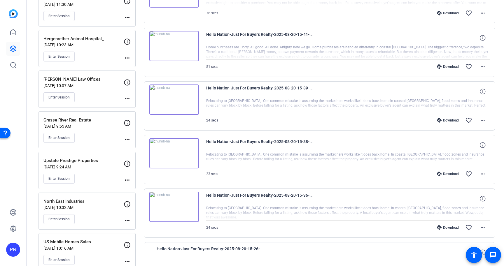
scroll to position [663, 0]
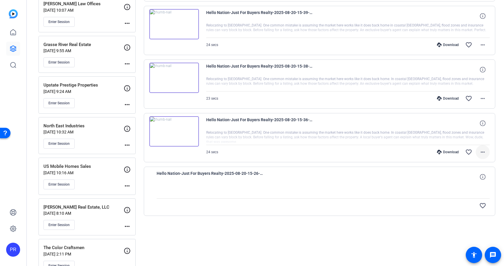
click at [485, 152] on mat-icon "more_horiz" at bounding box center [482, 152] width 7 height 7
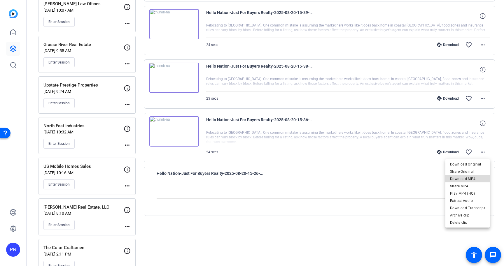
click at [472, 177] on span "Download MP4" at bounding box center [467, 179] width 35 height 7
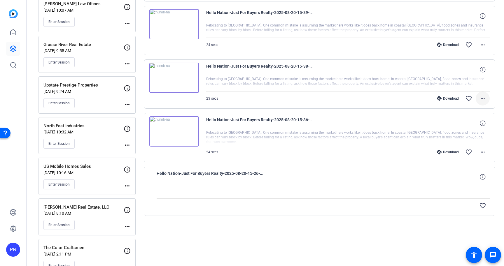
click at [484, 97] on mat-icon "more_horiz" at bounding box center [482, 98] width 7 height 7
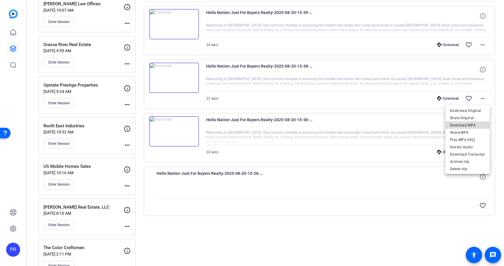
click at [478, 125] on span "Download MP4" at bounding box center [467, 125] width 35 height 7
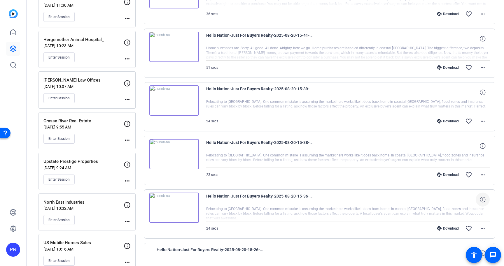
scroll to position [581, 0]
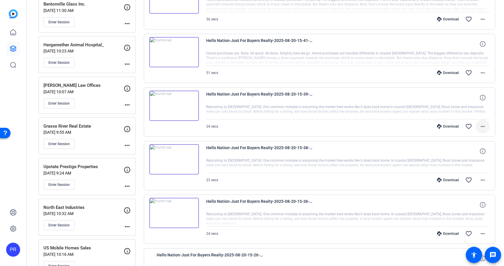
click at [481, 125] on mat-icon "more_horiz" at bounding box center [482, 126] width 7 height 7
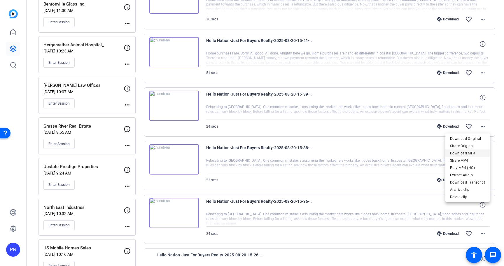
click at [478, 151] on span "Download MP4" at bounding box center [467, 153] width 35 height 7
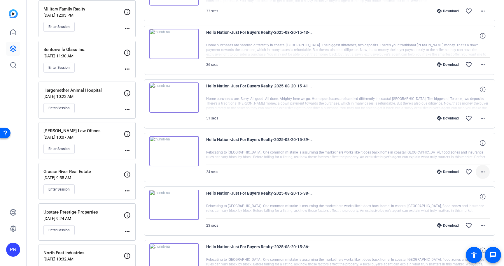
scroll to position [534, 0]
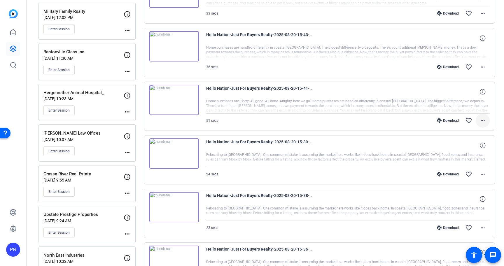
click at [483, 120] on mat-icon "more_horiz" at bounding box center [482, 120] width 7 height 7
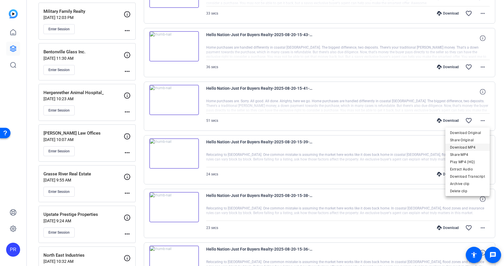
click at [481, 146] on span "Download MP4" at bounding box center [467, 147] width 35 height 7
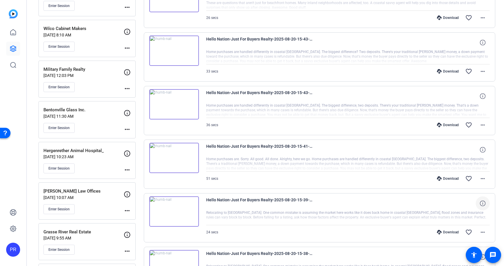
scroll to position [470, 0]
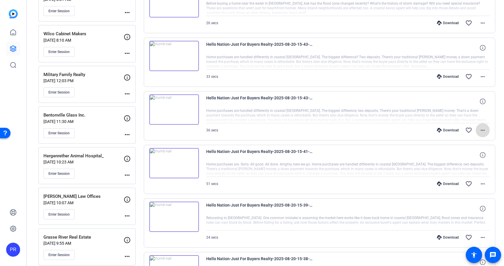
click at [483, 129] on mat-icon "more_horiz" at bounding box center [482, 130] width 7 height 7
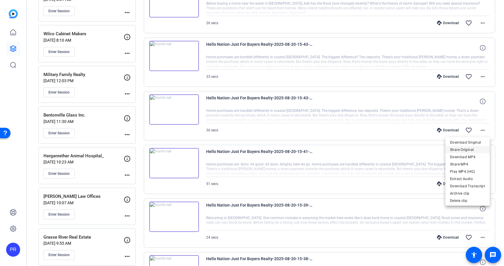
click at [476, 153] on span "Share Original" at bounding box center [467, 149] width 35 height 7
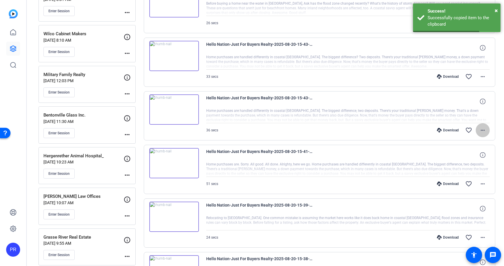
click at [483, 129] on mat-icon "more_horiz" at bounding box center [482, 130] width 7 height 7
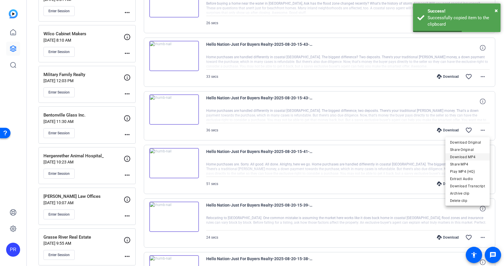
click at [479, 157] on span "Download MP4" at bounding box center [467, 157] width 35 height 7
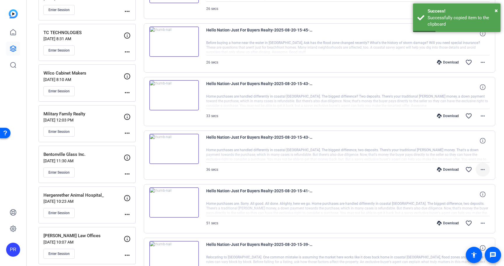
scroll to position [422, 0]
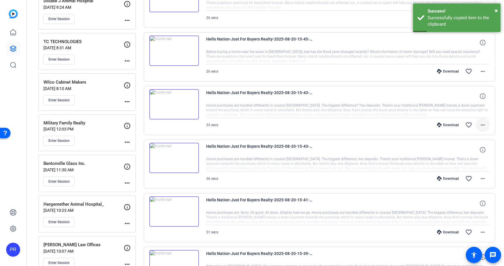
click at [484, 125] on mat-icon "more_horiz" at bounding box center [482, 125] width 7 height 7
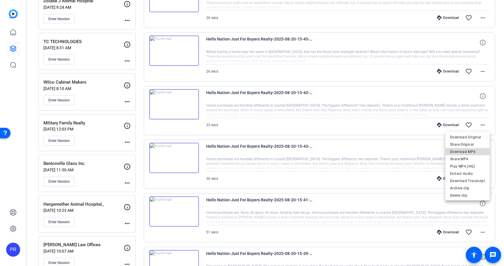
click at [475, 152] on span "Download MP4" at bounding box center [467, 151] width 35 height 7
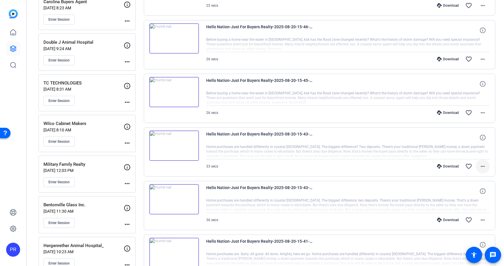
scroll to position [372, 0]
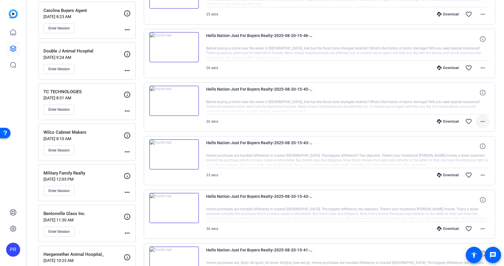
click at [487, 121] on span at bounding box center [483, 122] width 14 height 14
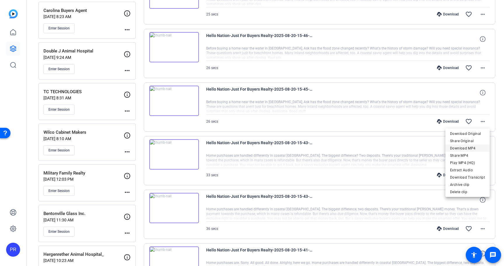
click at [476, 146] on span "Download MP4" at bounding box center [467, 148] width 35 height 7
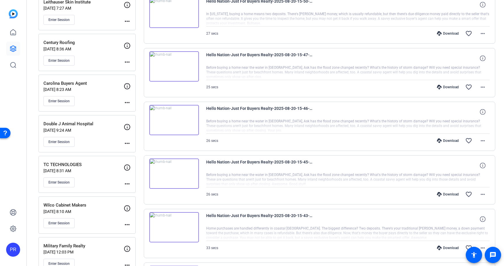
scroll to position [298, 0]
click at [483, 138] on mat-icon "more_horiz" at bounding box center [482, 141] width 7 height 7
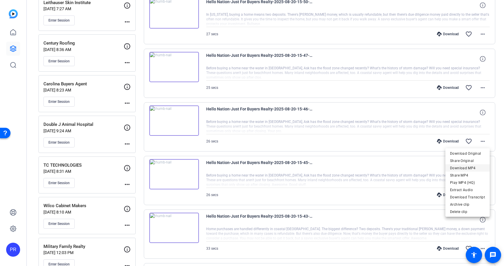
click at [476, 168] on span "Download MP4" at bounding box center [467, 168] width 35 height 7
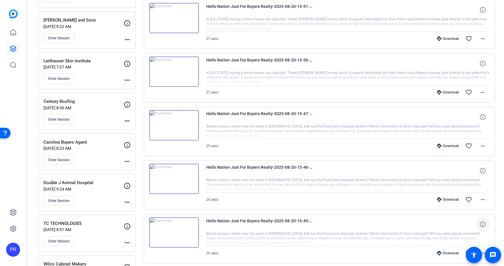
scroll to position [237, 0]
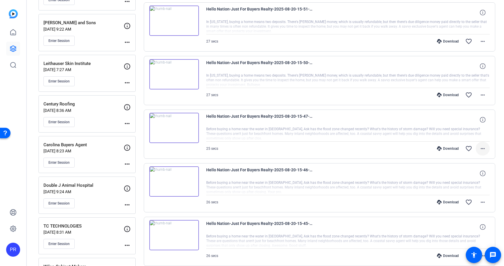
click at [483, 146] on mat-icon "more_horiz" at bounding box center [482, 148] width 7 height 7
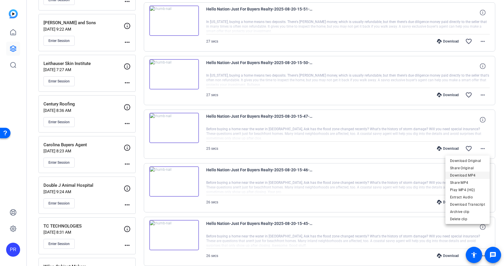
click at [475, 176] on span "Download MP4" at bounding box center [467, 175] width 35 height 7
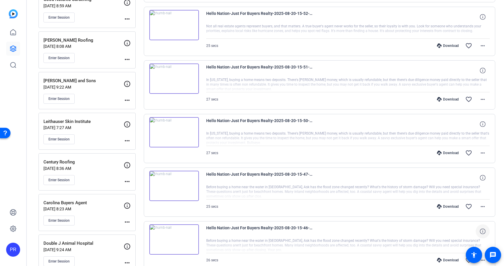
scroll to position [171, 0]
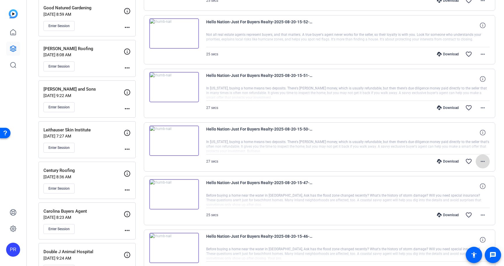
click at [482, 162] on mat-icon "more_horiz" at bounding box center [482, 161] width 7 height 7
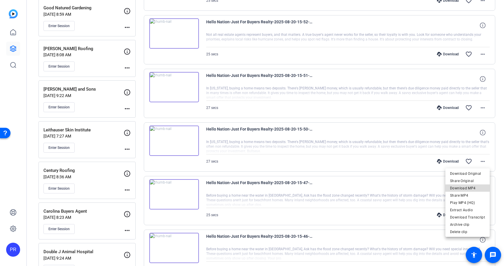
click at [476, 186] on span "Download MP4" at bounding box center [467, 188] width 35 height 7
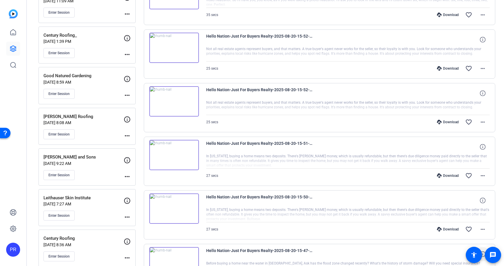
scroll to position [95, 0]
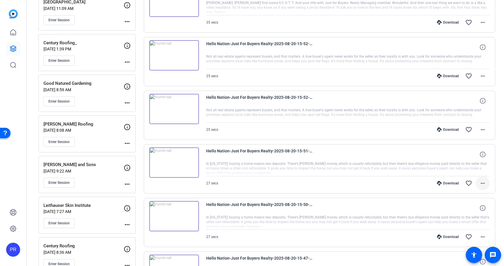
click at [481, 183] on mat-icon "more_horiz" at bounding box center [482, 183] width 7 height 7
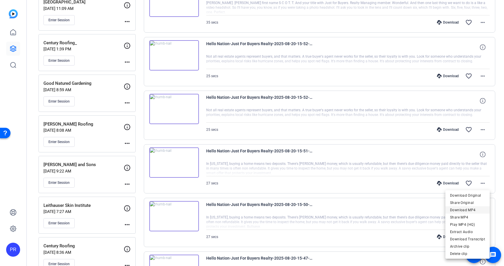
click at [475, 210] on span "Download MP4" at bounding box center [467, 210] width 35 height 7
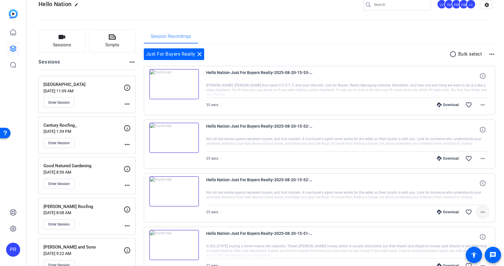
scroll to position [12, 0]
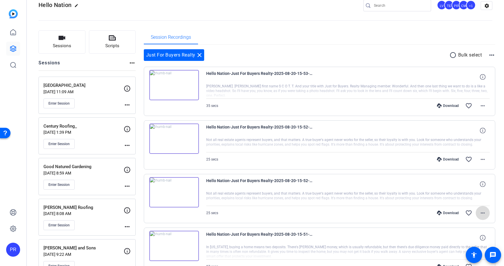
click at [485, 211] on mat-icon "more_horiz" at bounding box center [482, 213] width 7 height 7
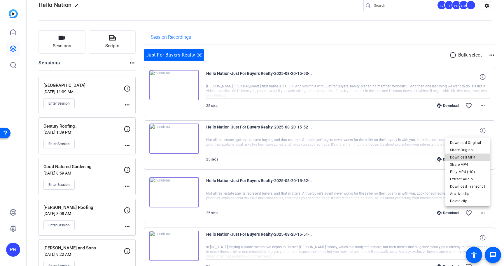
click at [478, 157] on span "Download MP4" at bounding box center [467, 157] width 35 height 7
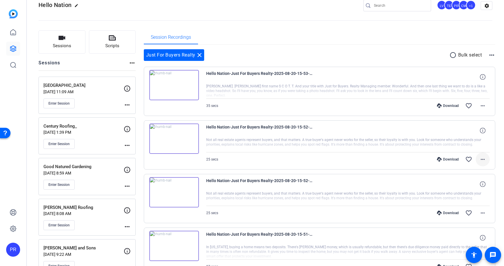
click at [482, 157] on mat-icon "more_horiz" at bounding box center [482, 159] width 7 height 7
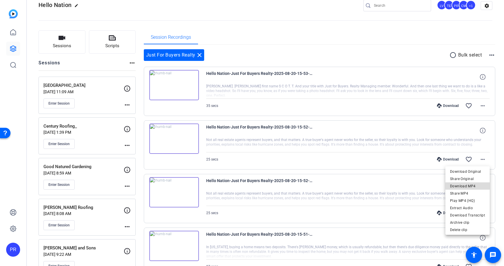
click at [476, 183] on span "Download MP4" at bounding box center [467, 186] width 35 height 7
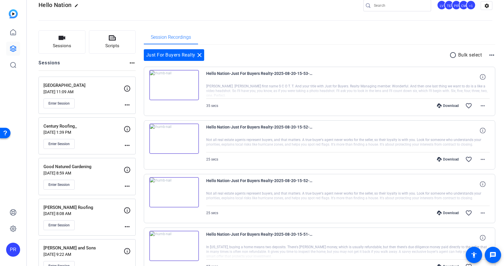
scroll to position [0, 0]
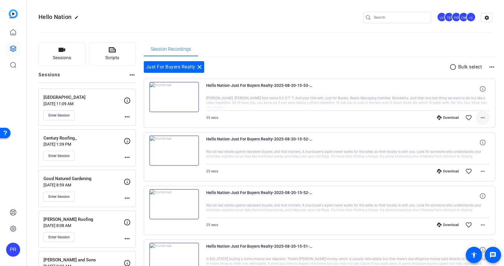
click at [486, 117] on span at bounding box center [483, 118] width 14 height 14
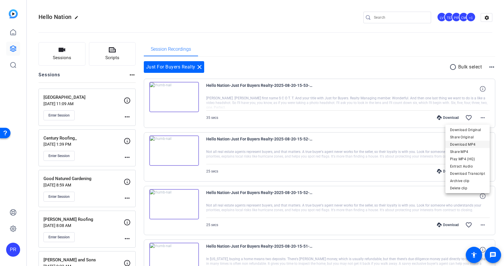
click at [476, 141] on span "Download MP4" at bounding box center [467, 144] width 35 height 7
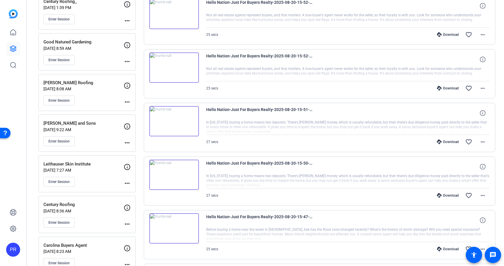
scroll to position [138, 0]
